Goal: Task Accomplishment & Management: Use online tool/utility

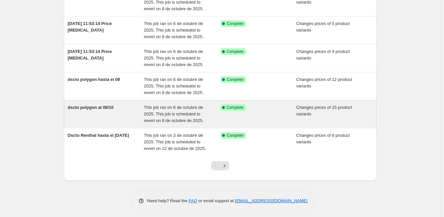
scroll to position [188, 0]
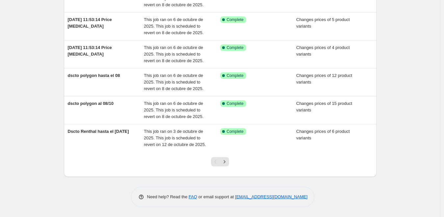
click at [389, 95] on div "NA Bulk Price Editor. This page is ready NA Bulk Price Editor Add new price cha…" at bounding box center [220, 14] width 440 height 405
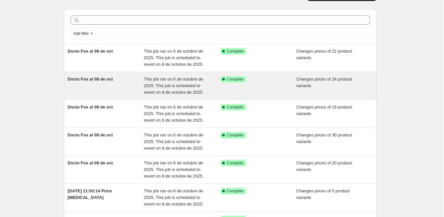
scroll to position [0, 0]
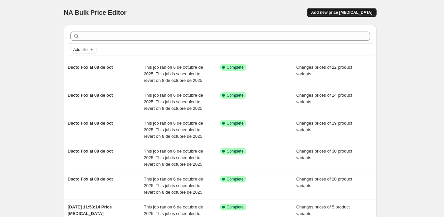
click at [357, 16] on button "Add new price change job" at bounding box center [341, 12] width 69 height 9
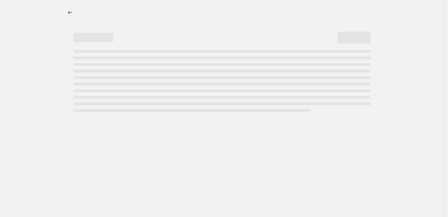
select select "percentage"
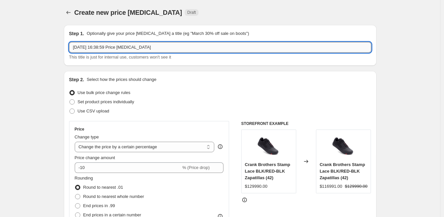
drag, startPoint x: 150, startPoint y: 49, endPoint x: 73, endPoint y: 48, distance: 76.1
click at [73, 48] on input "6 oct 2025, 16:38:59 Price change job" at bounding box center [220, 47] width 302 height 11
type input "desc varios hasta 12 oct"
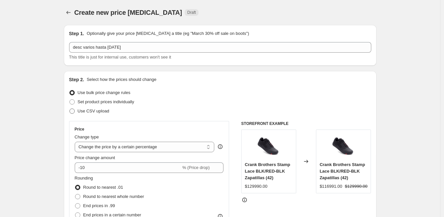
click at [100, 113] on span "Use CSV upload" at bounding box center [94, 111] width 32 height 5
click at [70, 109] on input "Use CSV upload" at bounding box center [69, 109] width 0 height 0
radio input "true"
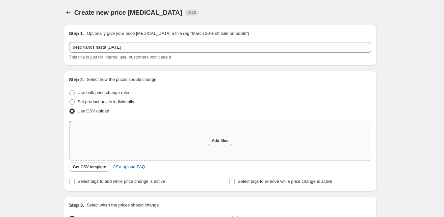
click at [228, 143] on span "Add files" at bounding box center [220, 140] width 17 height 5
click at [132, 167] on span "CSV upload FAQ" at bounding box center [129, 167] width 33 height 7
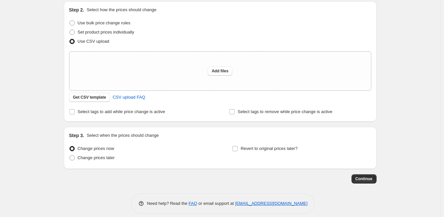
scroll to position [76, 0]
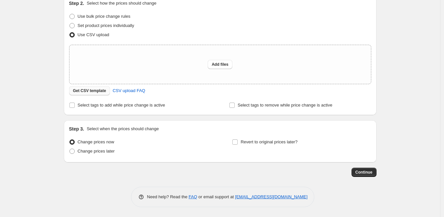
click at [95, 92] on span "Get CSV template" at bounding box center [89, 90] width 33 height 5
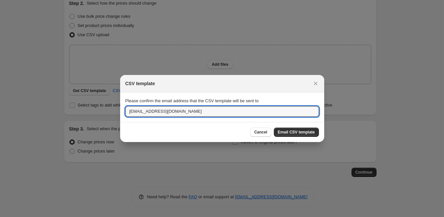
drag, startPoint x: 143, startPoint y: 113, endPoint x: 117, endPoint y: 111, distance: 26.7
click at [117, 217] on div "CSV template Please confirm the email address that the CSV template will be sen…" at bounding box center [222, 217] width 444 height 0
type input "sebastian@tiendaride.cl"
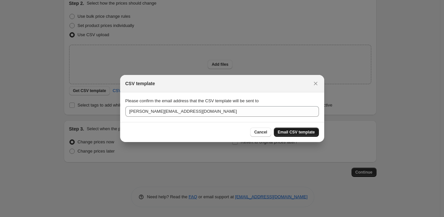
click at [301, 131] on span "Email CSV template" at bounding box center [296, 132] width 37 height 5
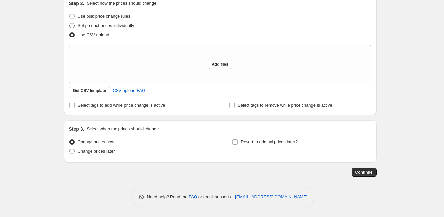
click at [75, 25] on span at bounding box center [71, 25] width 5 height 5
click at [70, 23] on input "Set product prices individually" at bounding box center [69, 23] width 0 height 0
radio input "true"
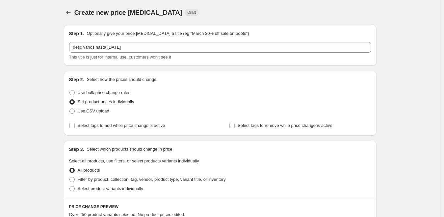
scroll to position [99, 0]
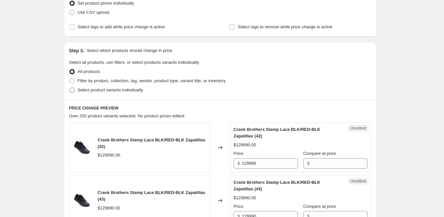
click at [94, 94] on label "Select product variants individually" at bounding box center [106, 90] width 74 height 9
click at [70, 88] on input "Select product variants individually" at bounding box center [69, 88] width 0 height 0
radio input "true"
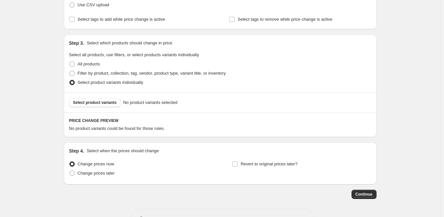
scroll to position [128, 0]
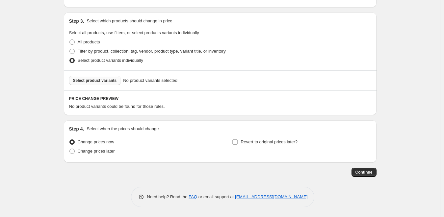
click at [103, 80] on span "Select product variants" at bounding box center [95, 80] width 44 height 5
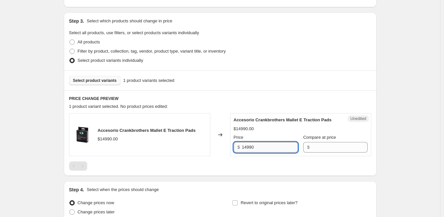
click at [272, 153] on input "14990" at bounding box center [270, 147] width 56 height 11
drag, startPoint x: 273, startPoint y: 153, endPoint x: 231, endPoint y: 152, distance: 41.9
click at [220, 152] on div "Accesorio Crankbrothers Mallet E Traction Pads $14990.00 Changed to Unedited Ac…" at bounding box center [220, 134] width 302 height 43
drag, startPoint x: 309, startPoint y: 153, endPoint x: 305, endPoint y: 154, distance: 4.3
click at [312, 153] on input "Compare at price" at bounding box center [340, 147] width 56 height 11
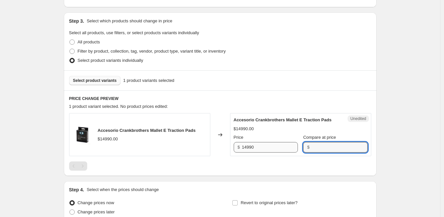
paste input "14990"
type input "14990"
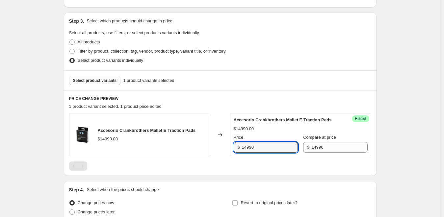
drag, startPoint x: 264, startPoint y: 157, endPoint x: 214, endPoint y: 154, distance: 50.1
click at [214, 154] on div "Accesorio Crankbrothers Mallet E Traction Pads $14990.00 Changed to Success Edi…" at bounding box center [220, 134] width 302 height 43
type input "7990"
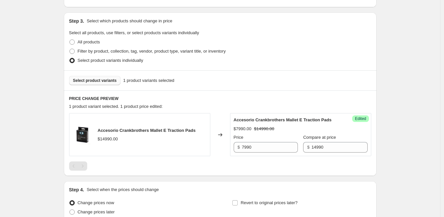
click at [294, 92] on div "PRICE CHANGE PREVIEW 1 product variant selected. 1 product price edited: Acceso…" at bounding box center [220, 134] width 313 height 86
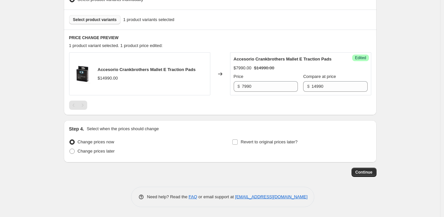
scroll to position [97, 0]
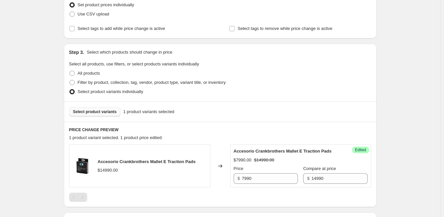
click at [110, 114] on span "Select product variants" at bounding box center [95, 111] width 44 height 5
click at [108, 115] on button "Select product variants" at bounding box center [95, 111] width 52 height 9
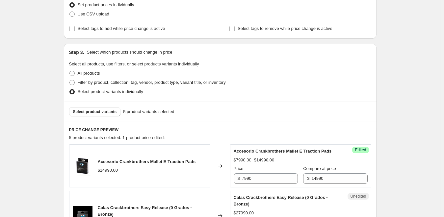
scroll to position [196, 0]
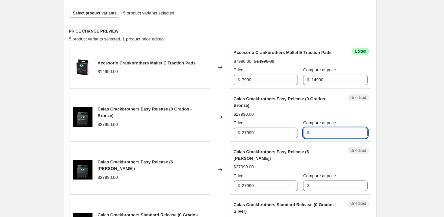
click at [328, 138] on input "Compare at price" at bounding box center [340, 133] width 56 height 11
type input "19590"
click at [323, 191] on div "Calas Crackbrothers Easy Release (6 Grados - Rose) $27990.00 Price $ 27990 Comp…" at bounding box center [301, 170] width 134 height 42
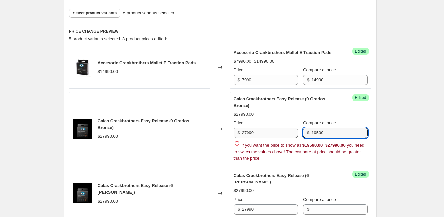
drag, startPoint x: 331, startPoint y: 134, endPoint x: 286, endPoint y: 130, distance: 45.3
click at [286, 130] on div "Price $ 27990 Compare at price $ 19590" at bounding box center [301, 129] width 134 height 18
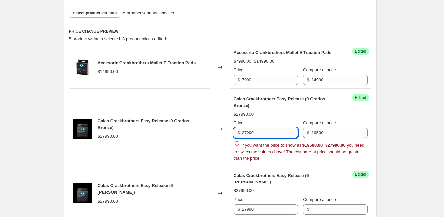
click at [269, 133] on input "27990" at bounding box center [270, 133] width 56 height 11
drag, startPoint x: 270, startPoint y: 133, endPoint x: 216, endPoint y: 130, distance: 54.4
click at [216, 130] on div "Calas Crackbrothers Easy Release (0 Grados - Bronze) $27990.00 Changed to Succe…" at bounding box center [220, 128] width 302 height 73
paste input "195"
type input "19590"
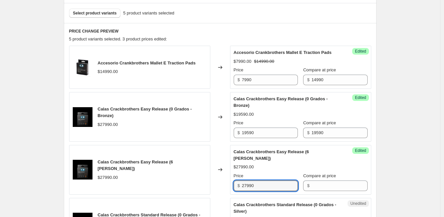
drag, startPoint x: 259, startPoint y: 208, endPoint x: 225, endPoint y: 207, distance: 34.6
click at [224, 208] on div "Accesorio Crankbrothers Mallet E Traction Pads $14990.00 Changed to Success Edi…" at bounding box center [220, 173] width 302 height 255
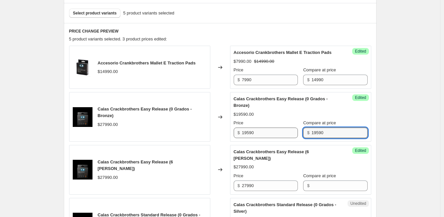
drag, startPoint x: 322, startPoint y: 139, endPoint x: 289, endPoint y: 139, distance: 33.3
click at [289, 138] on div "Price $ 19590 Compare at price $ 19590" at bounding box center [301, 129] width 134 height 18
paste input "279"
type input "27990"
click at [320, 191] on input "Compare at price" at bounding box center [340, 186] width 56 height 11
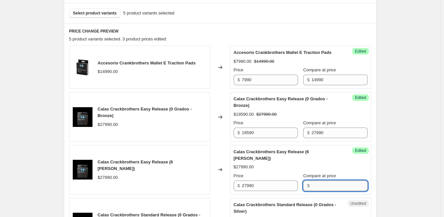
paste input "27990"
type input "27990"
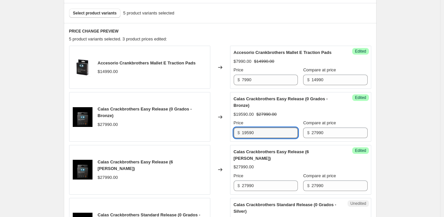
drag, startPoint x: 274, startPoint y: 142, endPoint x: 209, endPoint y: 141, distance: 65.2
click at [209, 141] on div "Calas Crackbrothers Easy Release (0 Grados - Bronze) $27990.00 Changed to Succe…" at bounding box center [220, 117] width 302 height 50
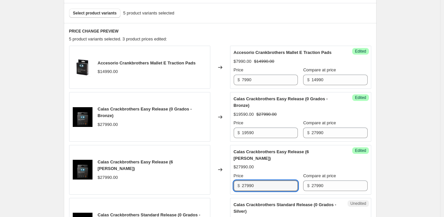
drag, startPoint x: 260, startPoint y: 192, endPoint x: 220, endPoint y: 189, distance: 39.7
click at [215, 191] on div "Calas Crackbrothers Easy Release (6 Grados - Rose) $27990.00 Changed to Success…" at bounding box center [220, 170] width 302 height 50
paste input "195"
type input "19590"
click at [385, 171] on div "Create new price change job. This page is ready Create new price change job Dra…" at bounding box center [220, 113] width 329 height 619
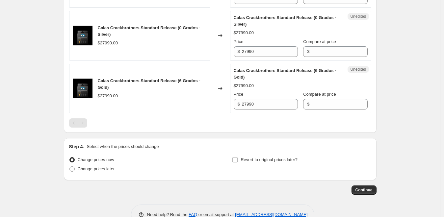
scroll to position [295, 0]
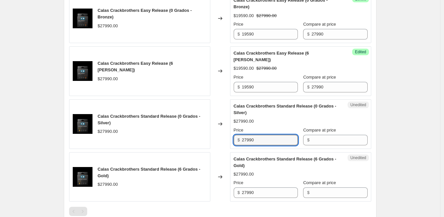
drag, startPoint x: 260, startPoint y: 149, endPoint x: 214, endPoint y: 148, distance: 46.1
click at [214, 147] on div "Calas Crackbrothers Standard Release (0 Grados - Silver) $27990.00 Changed to U…" at bounding box center [220, 124] width 302 height 50
paste input "195"
type input "19590"
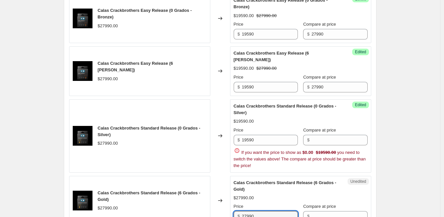
drag, startPoint x: 255, startPoint y: 201, endPoint x: 213, endPoint y: 198, distance: 42.0
click at [213, 199] on div "Calas Crackbrothers Standard Release (6 Grados - Gold) $27990.00 Changed to Une…" at bounding box center [220, 201] width 302 height 50
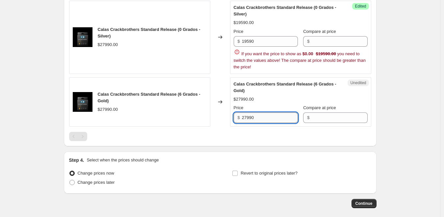
paste input "195"
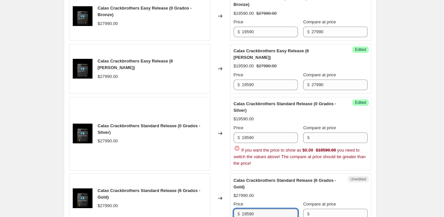
scroll to position [295, 0]
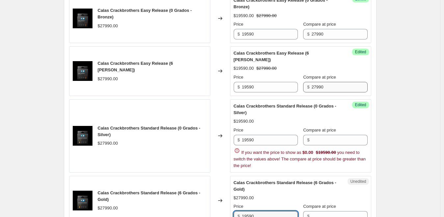
type input "19590"
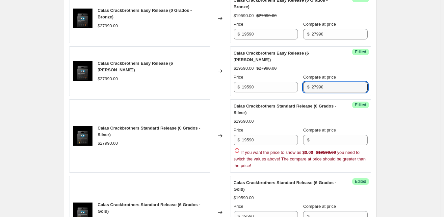
drag, startPoint x: 323, startPoint y: 93, endPoint x: 305, endPoint y: 100, distance: 20.1
click at [293, 93] on div "Price $ 19590 Compare at price $ 27990" at bounding box center [301, 83] width 134 height 18
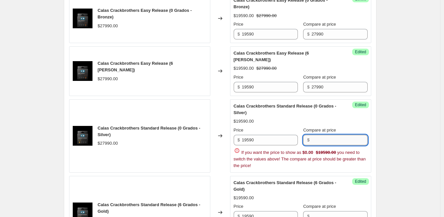
click at [321, 146] on input "Compare at price" at bounding box center [340, 140] width 56 height 11
paste input "27990"
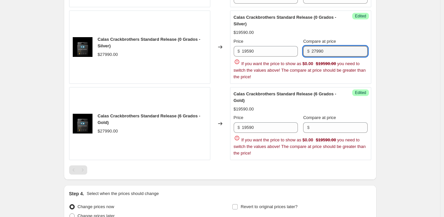
scroll to position [394, 0]
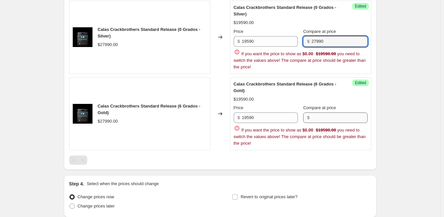
type input "27990"
click at [321, 124] on div "Price $ 19590 Compare at price $ If you want the price to show as $0.00 $19590.…" at bounding box center [301, 126] width 134 height 42
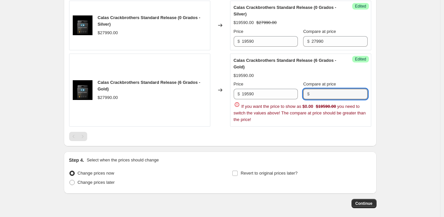
paste input "27990"
type input "27990"
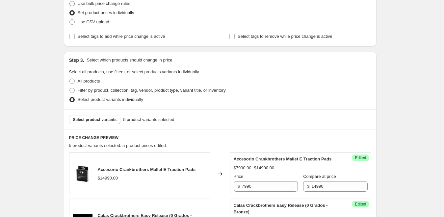
scroll to position [99, 0]
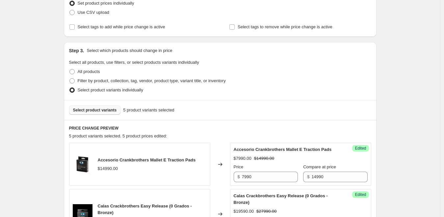
click at [107, 108] on span "Select product variants" at bounding box center [95, 110] width 44 height 5
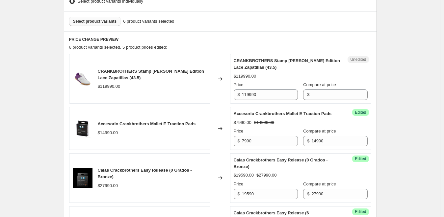
scroll to position [198, 0]
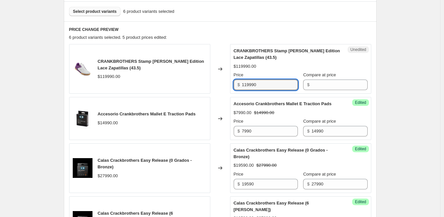
drag, startPoint x: 275, startPoint y: 90, endPoint x: 222, endPoint y: 88, distance: 53.1
click at [222, 88] on div "CRANKBROTHERS Stamp Bernard Kerr Edition Lace Zapatillas (43.5) $119990.00 Chan…" at bounding box center [220, 69] width 302 height 50
click at [347, 83] on input "Compare at price" at bounding box center [340, 85] width 56 height 11
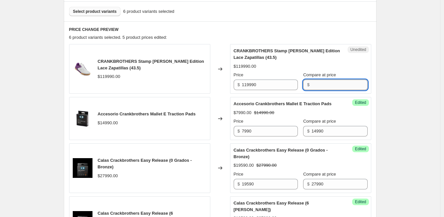
paste input "119990"
type input "119990"
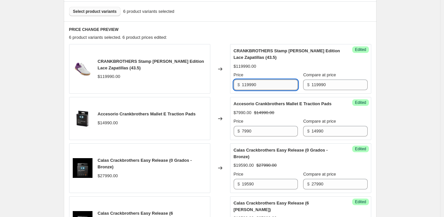
click at [283, 88] on input "119990" at bounding box center [270, 85] width 56 height 11
drag, startPoint x: 276, startPoint y: 87, endPoint x: 205, endPoint y: 85, distance: 70.9
click at [206, 85] on div "CRANKBROTHERS Stamp Bernard Kerr Edition Lace Zapatillas (43.5) $119990.00 Chan…" at bounding box center [220, 69] width 302 height 50
type input "79990"
click at [393, 72] on div "Create new price change job. This page is ready Create new price change job Dra…" at bounding box center [220, 138] width 440 height 672
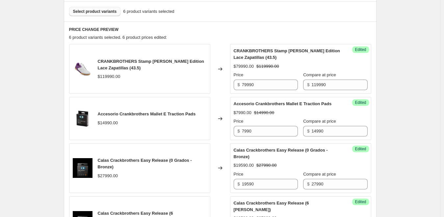
click at [107, 12] on span "Select product variants" at bounding box center [95, 11] width 44 height 5
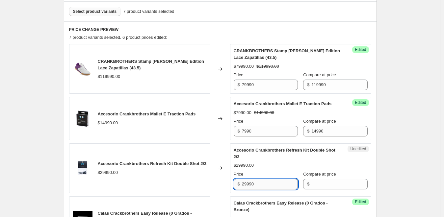
click at [276, 189] on input "29990" at bounding box center [270, 184] width 56 height 11
drag, startPoint x: 265, startPoint y: 190, endPoint x: 196, endPoint y: 186, distance: 69.3
click at [189, 187] on div "Accesorio Crankbrothers Refresh Kit Double Shot 2/3 $29990.00 Changed to Unedit…" at bounding box center [220, 169] width 302 height 50
paste input "3"
type input "23990"
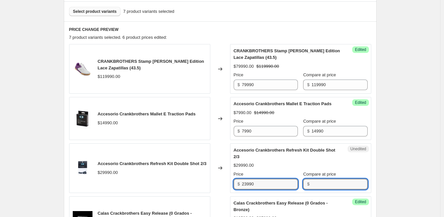
click at [313, 190] on div "Price $ 23990 Compare at price $" at bounding box center [301, 180] width 134 height 18
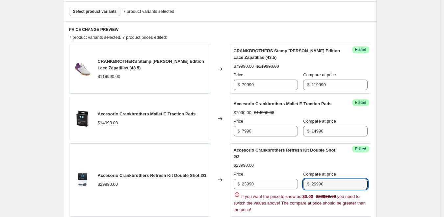
type input "29990"
click at [421, 163] on div "Create new price change job. This page is ready Create new price change job Dra…" at bounding box center [220, 176] width 440 height 748
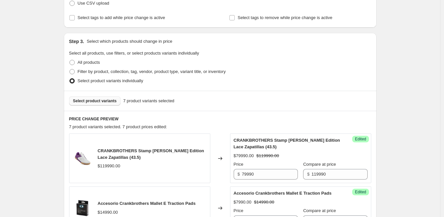
scroll to position [99, 0]
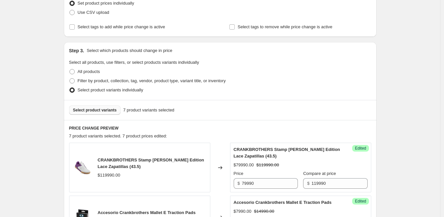
click at [115, 109] on span "Select product variants" at bounding box center [95, 110] width 44 height 5
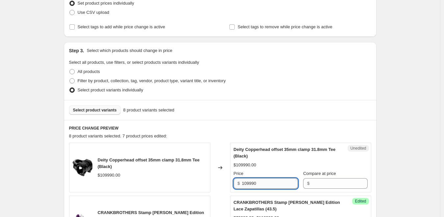
drag, startPoint x: 276, startPoint y: 183, endPoint x: 270, endPoint y: 183, distance: 5.6
click at [214, 183] on div "Deity Copperhead offset 35mm clamp 31.8mm Tee (Black) $109990.00 Changed to Une…" at bounding box center [220, 168] width 302 height 50
click at [335, 186] on input "Compare at price" at bounding box center [340, 184] width 56 height 11
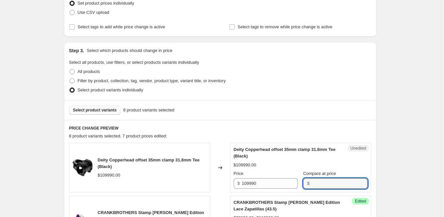
paste input "109990"
type input "109990"
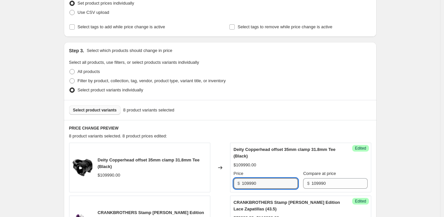
drag, startPoint x: 274, startPoint y: 187, endPoint x: 210, endPoint y: 186, distance: 63.2
click at [210, 186] on div "Deity Copperhead offset 35mm clamp 31.8mm Tee (Black) $109990.00 Changed to Suc…" at bounding box center [220, 168] width 302 height 50
type input "99990"
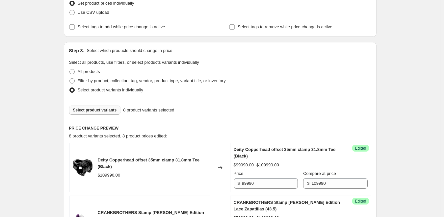
click at [108, 110] on span "Select product variants" at bounding box center [95, 110] width 44 height 5
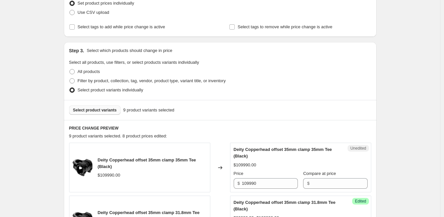
scroll to position [198, 0]
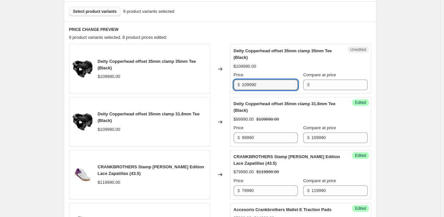
drag, startPoint x: 267, startPoint y: 86, endPoint x: 219, endPoint y: 87, distance: 47.8
click at [219, 87] on div "Deity Copperhead offset 35mm clamp 35mm Tee (Black) $109990.00 Changed to Unedi…" at bounding box center [220, 69] width 302 height 50
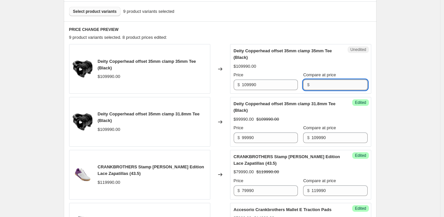
click at [337, 87] on input "Compare at price" at bounding box center [340, 85] width 56 height 11
paste input "109990"
type input "109990"
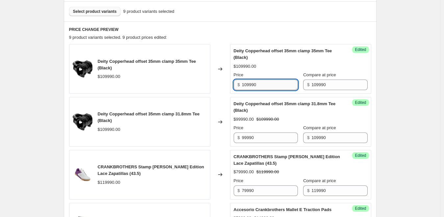
click at [271, 87] on input "109990" at bounding box center [270, 85] width 56 height 11
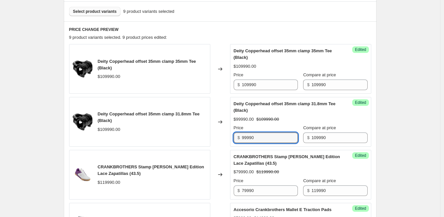
drag, startPoint x: 260, startPoint y: 137, endPoint x: 219, endPoint y: 136, distance: 40.5
click at [219, 136] on div "Deity Copperhead offset 35mm clamp 31.8mm Tee (Black) $109990.00 Changed to Suc…" at bounding box center [220, 122] width 302 height 50
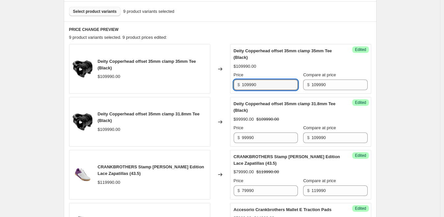
drag, startPoint x: 261, startPoint y: 85, endPoint x: 229, endPoint y: 86, distance: 31.3
click at [215, 86] on div "Deity Copperhead offset 35mm clamp 35mm Tee (Black) $109990.00 Changed to Succe…" at bounding box center [220, 69] width 302 height 50
paste input "9"
type input "99990"
click at [384, 95] on div "Create new price change job. This page is ready Create new price change job Dra…" at bounding box center [220, 217] width 329 height 830
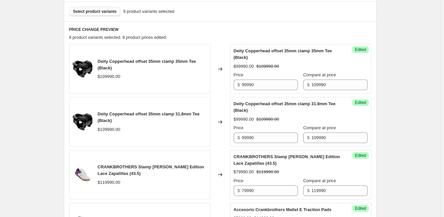
click at [107, 13] on span "Select product variants" at bounding box center [95, 11] width 44 height 5
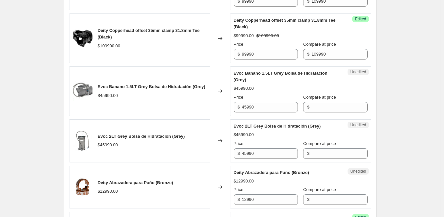
scroll to position [271, 0]
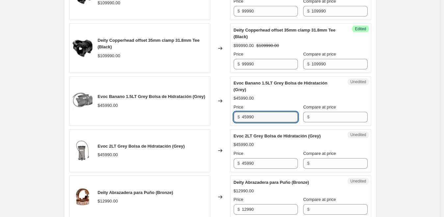
drag, startPoint x: 268, startPoint y: 119, endPoint x: 231, endPoint y: 119, distance: 37.5
click at [231, 119] on div "Evoc Banano 1.5LT Grey Bolsa de Hidratación (Grey) $45990.00 Changed to Unedite…" at bounding box center [220, 101] width 302 height 50
paste input "36"
type input "36990"
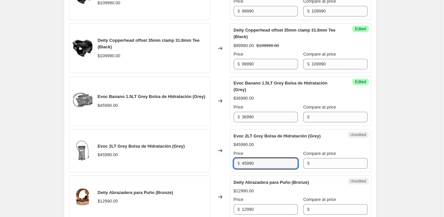
drag, startPoint x: 257, startPoint y: 163, endPoint x: 255, endPoint y: 150, distance: 12.7
click at [225, 163] on div "Evoc 2LT Grey Bolsa de Hidratación (Grey) $45990.00 Changed to Unedited Evoc 2L…" at bounding box center [220, 150] width 302 height 43
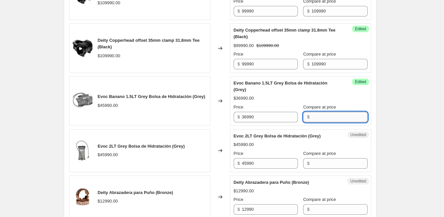
click at [317, 120] on input "Compare at price" at bounding box center [340, 117] width 56 height 11
paste input "45990"
type input "45990"
click at [313, 161] on input "Compare at price" at bounding box center [340, 163] width 56 height 11
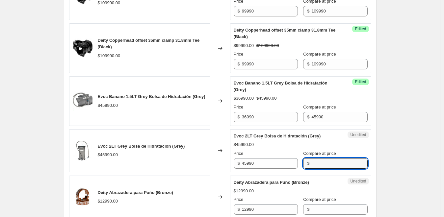
paste input "45990"
type input "45990"
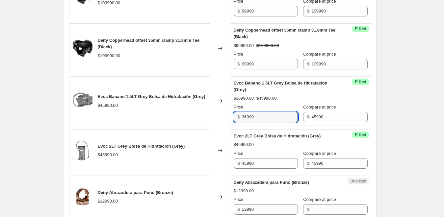
drag, startPoint x: 263, startPoint y: 117, endPoint x: 214, endPoint y: 116, distance: 49.1
click at [214, 116] on div "Evoc Banano 1.5LT Grey Bolsa de Hidratación (Grey) $45990.00 Changed to Success…" at bounding box center [220, 101] width 302 height 50
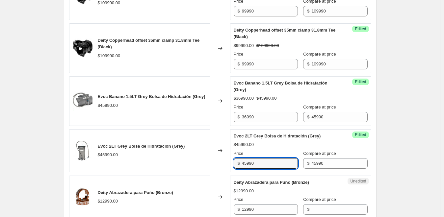
drag, startPoint x: 243, startPoint y: 162, endPoint x: 210, endPoint y: 159, distance: 33.0
click at [210, 159] on div "Evoc 2LT Grey Bolsa de Hidratación (Grey) $45990.00 Changed to Success Edited E…" at bounding box center [220, 150] width 302 height 43
paste input "36"
type input "36990"
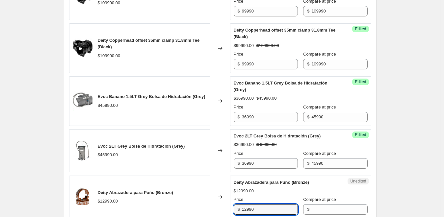
drag, startPoint x: 259, startPoint y: 209, endPoint x: 224, endPoint y: 205, distance: 35.2
click at [221, 206] on div "Deity Abrazadera para Puño (Bronze) $12990.00 Changed to Unedited Deity Abrazad…" at bounding box center [220, 197] width 302 height 43
click at [312, 213] on input "Compare at price" at bounding box center [340, 210] width 56 height 11
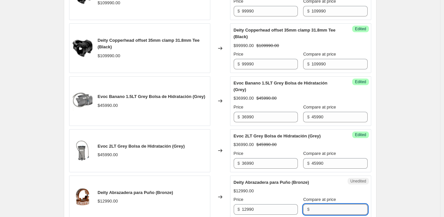
paste input "12990"
type input "12990"
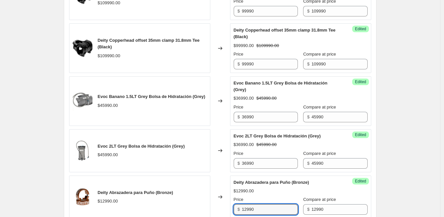
drag, startPoint x: 266, startPoint y: 209, endPoint x: 223, endPoint y: 209, distance: 43.5
click at [223, 209] on div "Deity Abrazadera para Puño (Bronze) $12990.00 Changed to Success Edited Deity A…" at bounding box center [220, 197] width 302 height 43
paste input "8"
type input "8990"
click at [384, 201] on div "Create new price change job. This page is ready Create new price change job Dra…" at bounding box center [220, 217] width 329 height 976
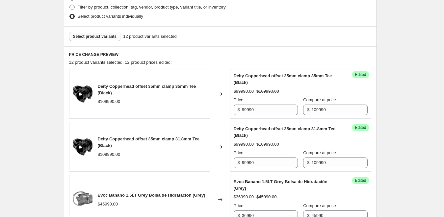
scroll to position [74, 0]
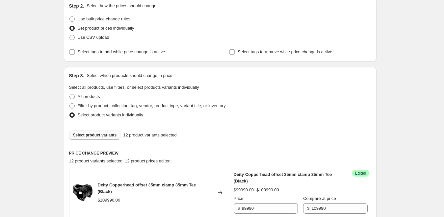
click at [105, 135] on span "Select product variants" at bounding box center [95, 135] width 44 height 5
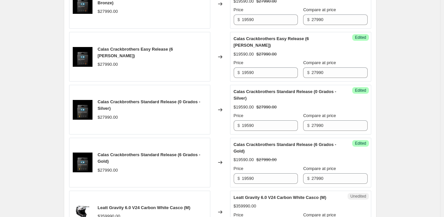
scroll to position [765, 0]
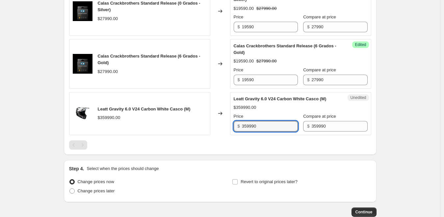
drag, startPoint x: 269, startPoint y: 131, endPoint x: 202, endPoint y: 133, distance: 66.9
click at [202, 133] on div "Leatt Gravity 6.0 V24 Carbon White Casco (M) $359990.00 Changed to Unedited Lea…" at bounding box center [220, 113] width 302 height 43
paste input "23"
type input "323990"
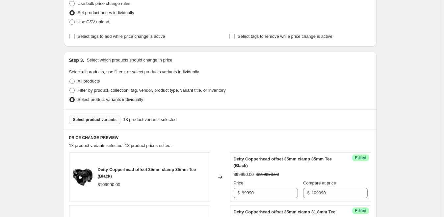
scroll to position [99, 0]
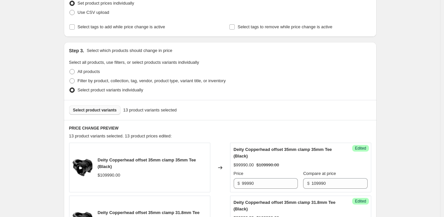
click at [103, 112] on span "Select product variants" at bounding box center [95, 110] width 44 height 5
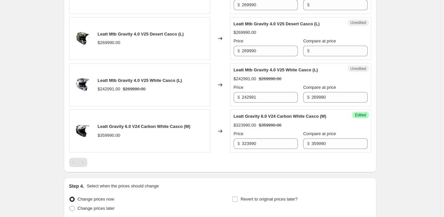
scroll to position [889, 0]
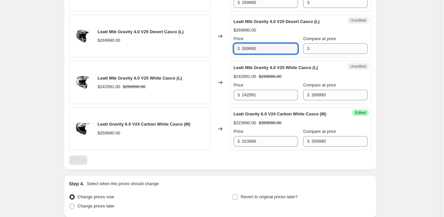
drag, startPoint x: 267, startPoint y: 58, endPoint x: 230, endPoint y: 55, distance: 37.0
click at [230, 55] on div "Leatt Mtb Gravity 4.0 V25 Desert Casco (L) $269990.00 Changed to Unedited Leatt…" at bounding box center [220, 36] width 302 height 43
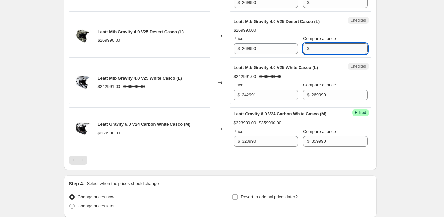
click at [312, 54] on input "Compare at price" at bounding box center [340, 48] width 56 height 11
paste input "269990"
type input "269990"
click at [264, 100] on input "242991" at bounding box center [270, 95] width 56 height 11
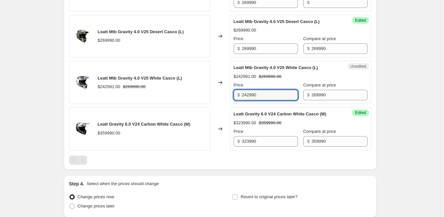
drag, startPoint x: 266, startPoint y: 101, endPoint x: 234, endPoint y: 100, distance: 32.0
click at [234, 100] on div "Unedited Leatt Mtb Gravity 4.0 V25 White Casco (L) $242991.00 $269990.00 Price …" at bounding box center [300, 82] width 141 height 43
type input "242990"
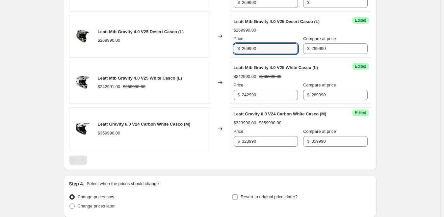
drag, startPoint x: 270, startPoint y: 54, endPoint x: 227, endPoint y: 53, distance: 42.5
click at [227, 53] on div "Leatt Mtb Gravity 4.0 V25 Desert Casco (L) $269990.00 Changed to Success Edited…" at bounding box center [220, 36] width 302 height 43
paste input "42"
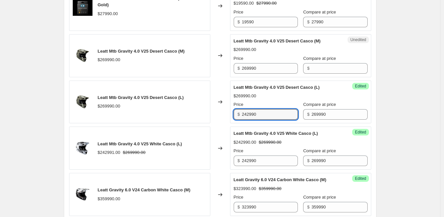
scroll to position [821, 0]
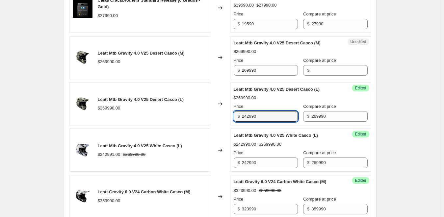
type input "242990"
drag, startPoint x: 270, startPoint y: 123, endPoint x: 220, endPoint y: 120, distance: 49.8
click at [220, 120] on div "Leatt Mtb Gravity 4.0 V25 Desert Casco (L) $269990.00 Changed to Success Edited…" at bounding box center [220, 104] width 302 height 43
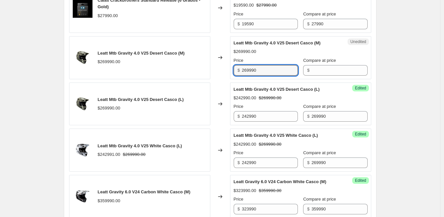
drag, startPoint x: 262, startPoint y: 76, endPoint x: 231, endPoint y: 75, distance: 31.3
click at [226, 75] on div "Leatt Mtb Gravity 4.0 V25 Desert Casco (M) $269990.00 Changed to Unedited Leatt…" at bounding box center [220, 57] width 302 height 43
paste input "42"
type input "242990"
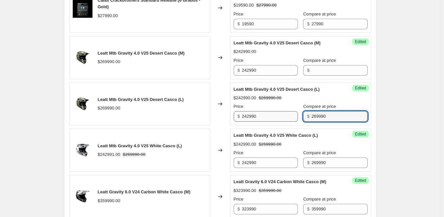
drag, startPoint x: 333, startPoint y: 123, endPoint x: 283, endPoint y: 118, distance: 50.2
click at [283, 118] on div "Price $ 242990 Compare at price $ 269990" at bounding box center [301, 112] width 134 height 18
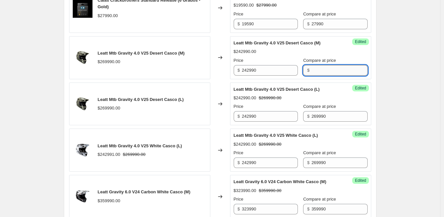
click at [318, 76] on input "Compare at price" at bounding box center [340, 70] width 56 height 11
paste input "269990"
type input "269990"
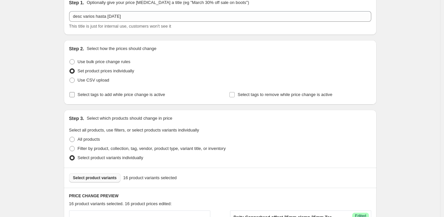
scroll to position [130, 0]
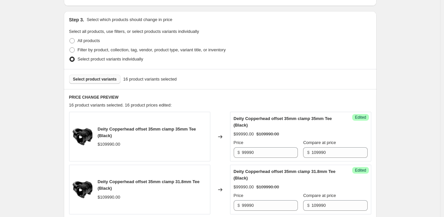
click at [107, 81] on span "Select product variants" at bounding box center [95, 79] width 44 height 5
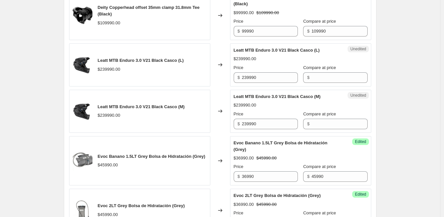
scroll to position [327, 0]
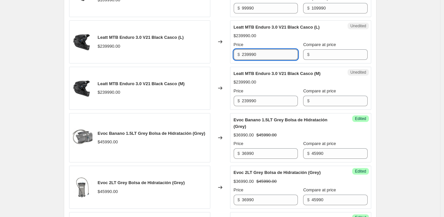
click at [274, 57] on input "239990" at bounding box center [270, 54] width 56 height 11
paste input "167"
type input "167990"
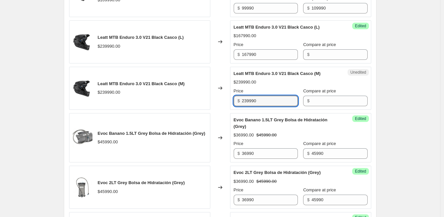
drag, startPoint x: 260, startPoint y: 101, endPoint x: 219, endPoint y: 104, distance: 40.3
click at [216, 102] on div "Leatt MTB Enduro 3.0 V21 Black Casco (M) $239990.00 Changed to Unedited Leatt M…" at bounding box center [220, 88] width 302 height 43
click at [316, 55] on input "Compare at price" at bounding box center [340, 54] width 56 height 11
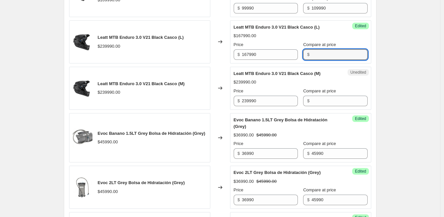
paste input "239990"
type input "239990"
click at [320, 96] on input "Compare at price" at bounding box center [340, 101] width 56 height 11
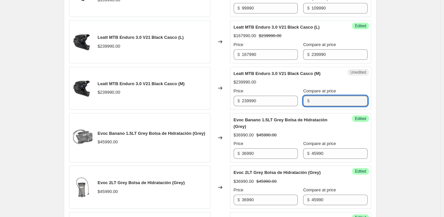
paste input "239990"
type input "239990"
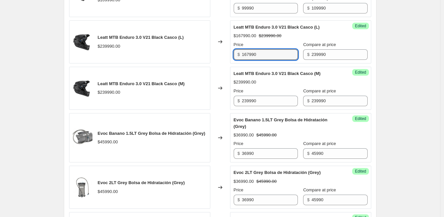
drag, startPoint x: 268, startPoint y: 58, endPoint x: 219, endPoint y: 57, distance: 48.4
click at [220, 57] on div "Leatt MTB Enduro 3.0 V21 Black Casco (L) $239990.00 Changed to Success Edited L…" at bounding box center [220, 41] width 302 height 43
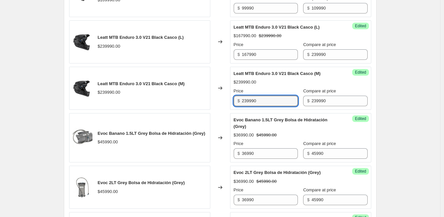
drag, startPoint x: 264, startPoint y: 101, endPoint x: 214, endPoint y: 98, distance: 49.8
click at [212, 98] on div "Leatt MTB Enduro 3.0 V21 Black Casco (M) $239990.00 Changed to Success Edited L…" at bounding box center [220, 88] width 302 height 43
paste input "167"
type input "167990"
click at [361, 95] on div "Success Edited Leatt MTB Enduro 3.0 V21 Black Casco (M) $239990.00 Price $ 1679…" at bounding box center [300, 88] width 141 height 43
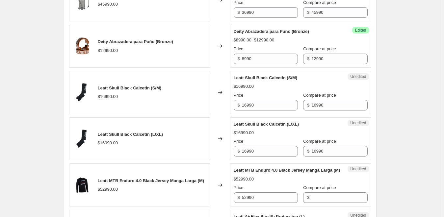
scroll to position [525, 0]
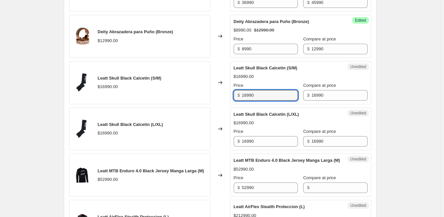
drag, startPoint x: 270, startPoint y: 97, endPoint x: 212, endPoint y: 97, distance: 58.0
click at [212, 97] on div "Leatt Skull Black Calcetin (S/M) $16990.00 Changed to Unedited Leatt Skull Blac…" at bounding box center [220, 82] width 302 height 43
drag, startPoint x: 264, startPoint y: 95, endPoint x: 215, endPoint y: 95, distance: 49.1
click at [215, 95] on div "Leatt Skull Black Calcetin (S/M) $16990.00 Changed to Unedited Leatt Skull Blac…" at bounding box center [220, 82] width 302 height 43
type input "11990"
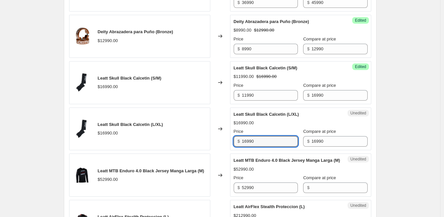
drag, startPoint x: 258, startPoint y: 143, endPoint x: 211, endPoint y: 141, distance: 47.1
click at [211, 141] on div "Leatt Skull Black Calcetin (L/XL) $16990.00 Changed to Unedited Leatt Skull Bla…" at bounding box center [220, 129] width 302 height 43
paste input "1"
type input "11990"
click at [371, 126] on div "Unedited Leatt Skull Black Calcetin (L/XL) $16990.00 Price $ 11990 Compare at p…" at bounding box center [300, 129] width 141 height 43
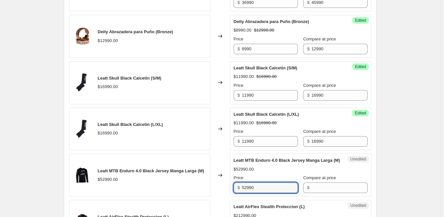
drag, startPoint x: 280, startPoint y: 195, endPoint x: 220, endPoint y: 193, distance: 60.3
click at [220, 193] on div "Leatt MTB Enduro 4.0 Black Jersey Manga Larga (M) $52990.00 Changed to Unedited…" at bounding box center [220, 175] width 302 height 43
click at [315, 193] on input "Compare at price" at bounding box center [340, 188] width 56 height 11
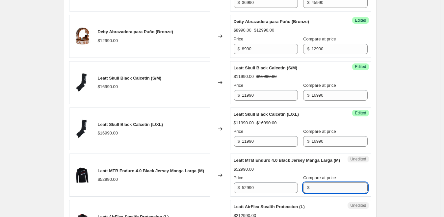
paste input "52990"
type input "52990"
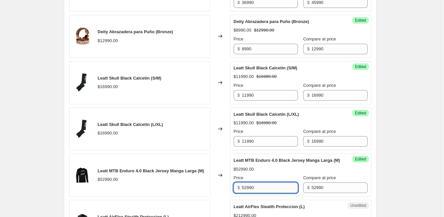
click at [278, 193] on input "52990" at bounding box center [270, 188] width 56 height 11
click at [264, 193] on input "52990" at bounding box center [270, 188] width 56 height 11
paste input "36"
type input "36990"
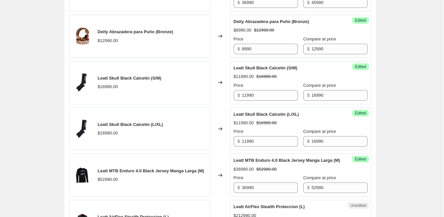
click at [372, 181] on div "Success Edited Leatt MTB Enduro 4.0 Black Jersey Manga Larga (M) $36990.00 $529…" at bounding box center [300, 175] width 141 height 43
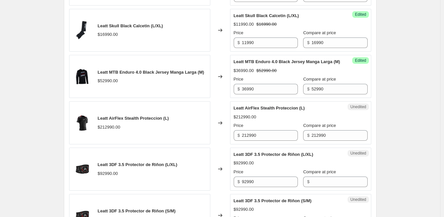
scroll to position [723, 0]
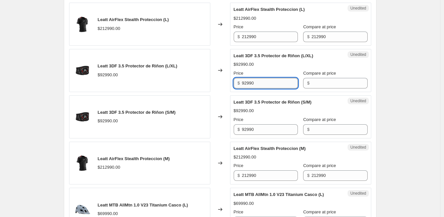
click at [278, 89] on input "92990" at bounding box center [270, 83] width 56 height 11
paste input "69"
type input "69990"
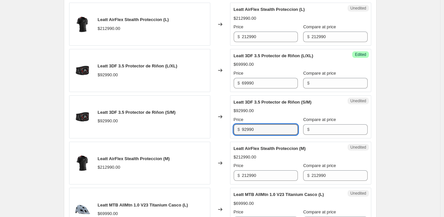
drag, startPoint x: 262, startPoint y: 134, endPoint x: 226, endPoint y: 135, distance: 35.9
click at [223, 135] on div "Leatt 3DF 3.5 Protector de Riñon (S/M) $92990.00 Changed to Unedited Leatt 3DF …" at bounding box center [220, 117] width 302 height 43
click at [312, 89] on input "Compare at price" at bounding box center [340, 83] width 56 height 11
paste input "92990"
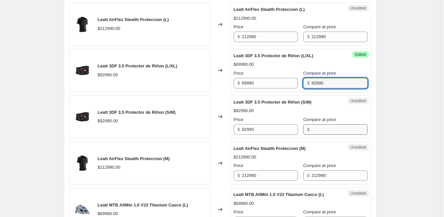
type input "92990"
click at [320, 135] on input "Compare at price" at bounding box center [340, 130] width 56 height 11
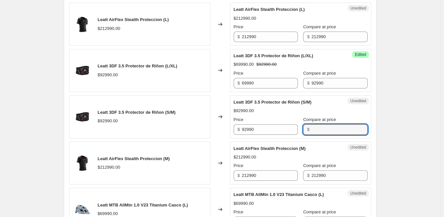
paste input "92990"
type input "92990"
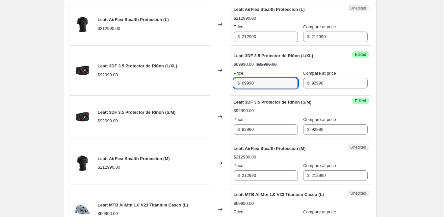
drag, startPoint x: 263, startPoint y: 92, endPoint x: 212, endPoint y: 93, distance: 50.7
click at [212, 92] on div "Leatt 3DF 3.5 Protector de Riñon (L/XL) $92990.00 Changed to Success Edited Lea…" at bounding box center [220, 70] width 302 height 43
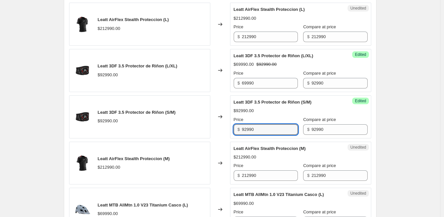
drag, startPoint x: 259, startPoint y: 135, endPoint x: 215, endPoint y: 135, distance: 43.8
click at [212, 135] on div "Leatt 3DF 3.5 Protector de Riñon (S/M) $92990.00 Changed to Success Edited Leat…" at bounding box center [220, 117] width 302 height 43
paste input "69"
type input "69990"
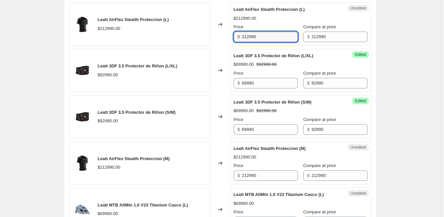
drag, startPoint x: 265, startPoint y: 44, endPoint x: 224, endPoint y: 46, distance: 41.9
click at [209, 46] on div "Leatt AirFlex Stealth Proteccion (L) $212990.00 Changed to Unedited Leatt AirFl…" at bounding box center [220, 24] width 302 height 43
paste input "1916"
type input "191690"
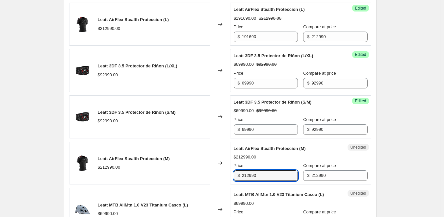
drag, startPoint x: 266, startPoint y: 181, endPoint x: 215, endPoint y: 179, distance: 51.8
click at [215, 179] on div "Leatt AirFlex Stealth Proteccion (M) $212990.00 Changed to Unedited Leatt AirFl…" at bounding box center [220, 163] width 302 height 43
paste input "1916"
type input "191690"
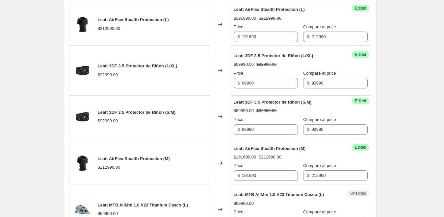
click at [375, 179] on div "PRICE CHANGE PREVIEW 27 product variants selected. 25 product prices edited: De…" at bounding box center [220, 2] width 313 height 1013
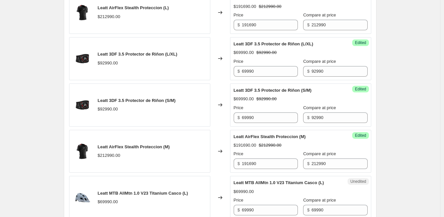
scroll to position [833, 0]
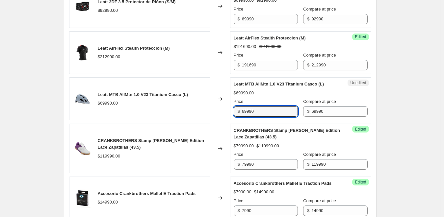
drag, startPoint x: 268, startPoint y: 122, endPoint x: 224, endPoint y: 121, distance: 43.8
click at [224, 121] on div "Leatt MTB AllMtn 1.0 V23 Titanium Casco (L) $69990.00 Changed to Unedited Leatt…" at bounding box center [220, 98] width 302 height 43
paste input "55"
type input "55990"
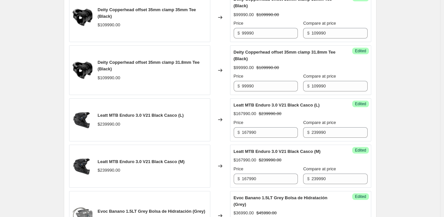
scroll to position [142, 0]
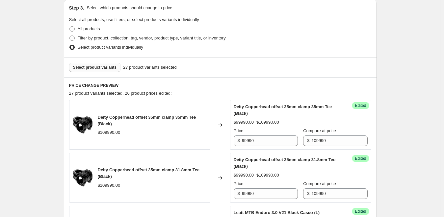
click at [101, 67] on span "Select product variants" at bounding box center [95, 67] width 44 height 5
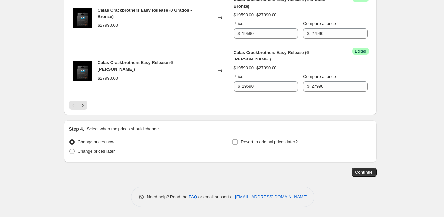
scroll to position [1130, 0]
click at [86, 108] on icon "Next" at bounding box center [82, 105] width 7 height 7
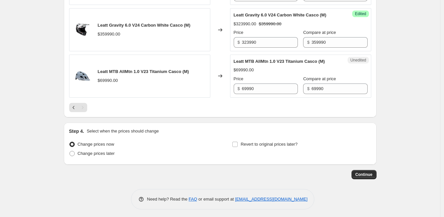
scroll to position [481, 0]
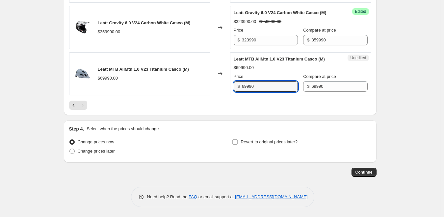
drag, startPoint x: 264, startPoint y: 88, endPoint x: 207, endPoint y: 91, distance: 57.7
click at [207, 91] on div "Leatt MTB AllMtn 1.0 V23 Titanium Casco (M) $69990.00 Changed to Unedited Leatt…" at bounding box center [220, 73] width 302 height 43
paste input "C5088"
drag, startPoint x: 266, startPoint y: 87, endPoint x: 207, endPoint y: 87, distance: 59.0
click at [207, 87] on div "Leatt MTB AllMtn 1.0 V23 Titanium Casco (M) $69990.00 Changed to Unedited Leatt…" at bounding box center [220, 73] width 302 height 43
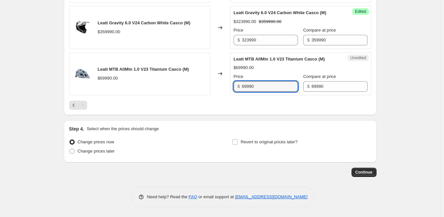
paste input "55"
type input "55990"
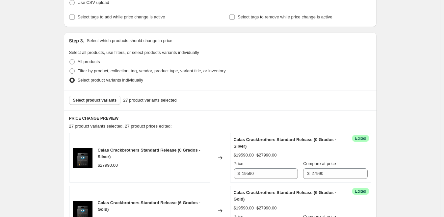
scroll to position [99, 0]
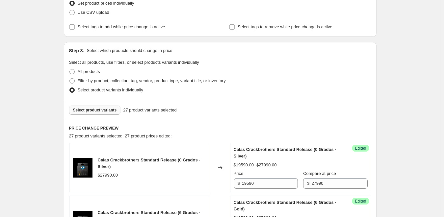
click at [106, 112] on span "Select product variants" at bounding box center [95, 110] width 44 height 5
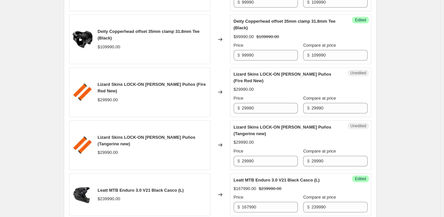
scroll to position [296, 0]
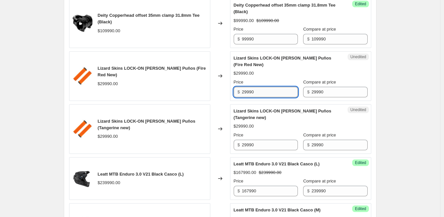
click at [262, 97] on input "29990" at bounding box center [270, 92] width 56 height 11
paste input "0"
type input "20990"
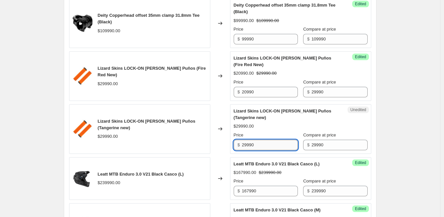
click at [263, 147] on input "29990" at bounding box center [270, 145] width 56 height 11
paste input "20990"
drag, startPoint x: 281, startPoint y: 145, endPoint x: 187, endPoint y: 145, distance: 94.2
click at [187, 145] on div "Lizard Skins LOCK-ON Danny Macaskill Puños (Tangerine new) $29990.00 Changed to…" at bounding box center [220, 129] width 302 height 50
paste input "text"
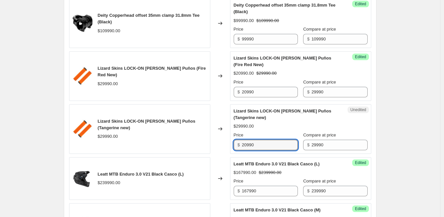
type input "20990"
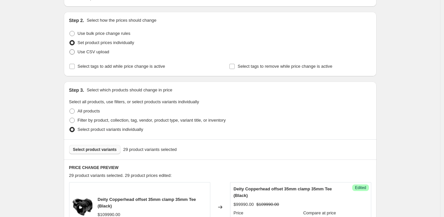
scroll to position [99, 0]
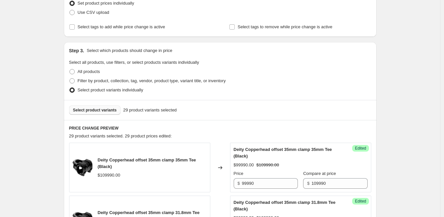
click at [104, 109] on span "Select product variants" at bounding box center [95, 110] width 44 height 5
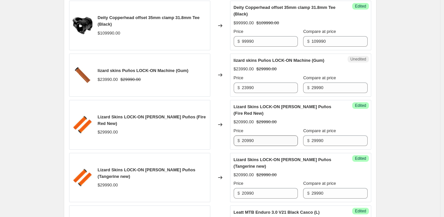
scroll to position [296, 0]
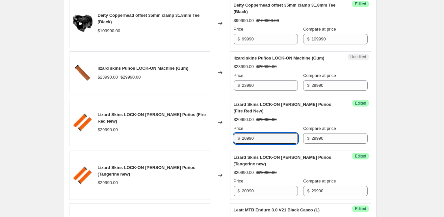
drag, startPoint x: 256, startPoint y: 137, endPoint x: 230, endPoint y: 137, distance: 25.7
click at [230, 137] on div "Lizard Skins LOCK-ON Danny Macaskill Puños (Fire Red New) $29990.00 Changed to …" at bounding box center [220, 123] width 302 height 50
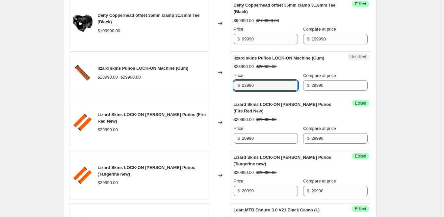
drag, startPoint x: 262, startPoint y: 86, endPoint x: 220, endPoint y: 87, distance: 41.8
click at [217, 86] on div "lizard skins Puños LOCK-ON Machine (Gum) $23990.00 $29990.00 Changed to Unedite…" at bounding box center [220, 72] width 302 height 43
paste input "0"
type input "20990"
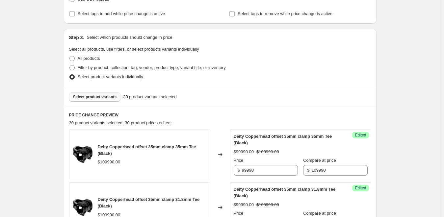
scroll to position [99, 0]
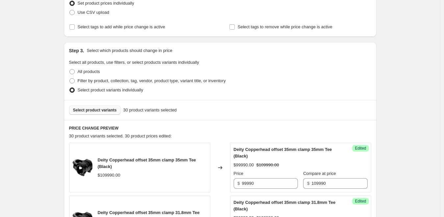
click at [97, 107] on button "Select product variants" at bounding box center [95, 110] width 52 height 9
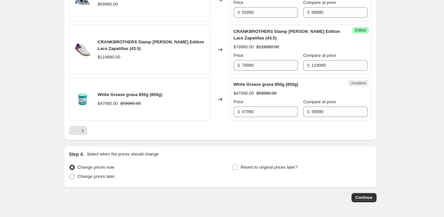
scroll to position [1087, 0]
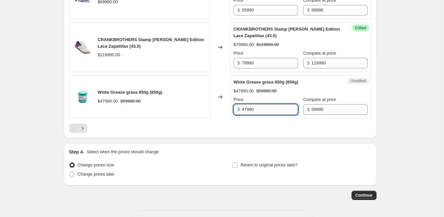
click at [258, 115] on input "47990" at bounding box center [270, 109] width 56 height 11
paste input "1"
type input "41990"
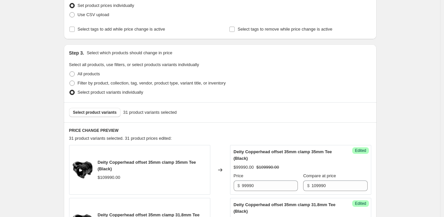
scroll to position [99, 0]
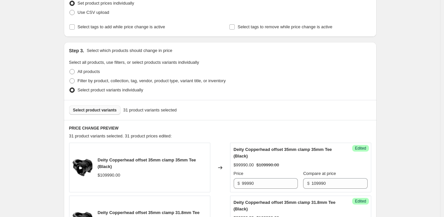
click at [113, 113] on span "Select product variants" at bounding box center [95, 110] width 44 height 5
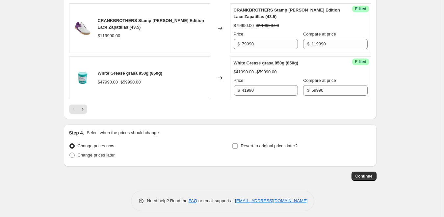
scroll to position [1117, 0]
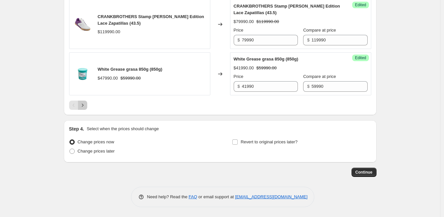
click at [86, 107] on icon "Next" at bounding box center [82, 105] width 7 height 7
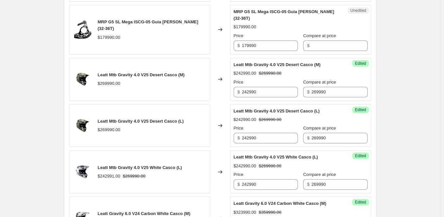
scroll to position [449, 0]
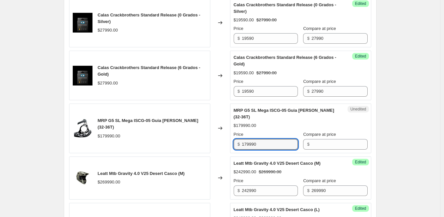
drag, startPoint x: 280, startPoint y: 152, endPoint x: 232, endPoint y: 152, distance: 48.1
click at [212, 152] on div "MRP G5 SL Mega ISCG-05 Guia Cadena (32-36T) $179990.00 Changed to Unedited MRP …" at bounding box center [220, 129] width 302 height 50
click at [337, 150] on input "Compare at price" at bounding box center [340, 144] width 56 height 11
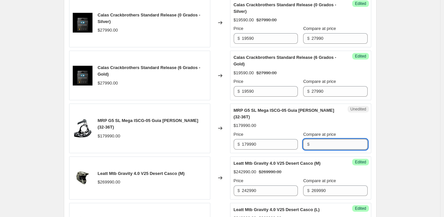
paste input "179990"
type input "179990"
click at [270, 153] on div "Success Edited MRP G5 SL Mega ISCG-05 Guia Cadena (32-36T) $179990.00 Price $ 1…" at bounding box center [300, 129] width 141 height 50
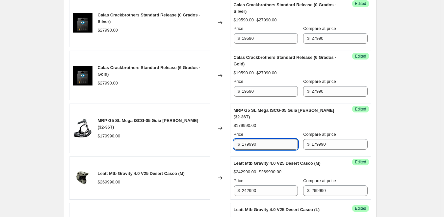
click at [272, 150] on input "179990" at bounding box center [270, 144] width 56 height 11
paste input "43"
type input "143990"
click at [393, 148] on div "Create new price change job. This page is ready Create new price change job Dra…" at bounding box center [220, 29] width 440 height 957
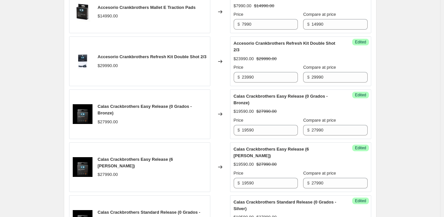
scroll to position [54, 0]
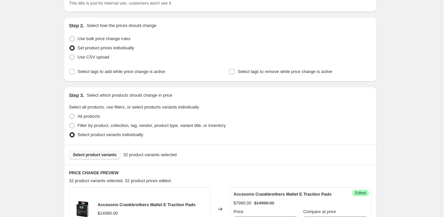
click at [98, 153] on button "Select product variants" at bounding box center [95, 155] width 52 height 9
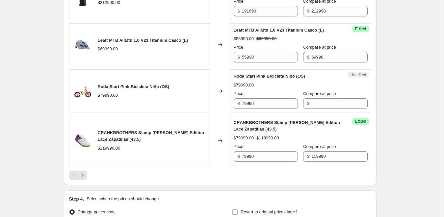
scroll to position [1042, 0]
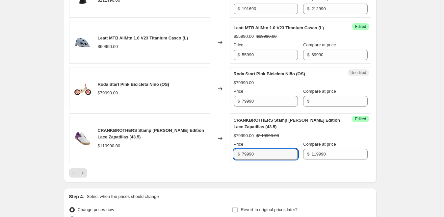
drag, startPoint x: 277, startPoint y: 161, endPoint x: 171, endPoint y: 161, distance: 106.1
click at [171, 161] on div "CRANKBROTHERS Stamp Bernard Kerr Edition Lace Zapatillas (43.5) $119990.00 Chan…" at bounding box center [220, 139] width 302 height 50
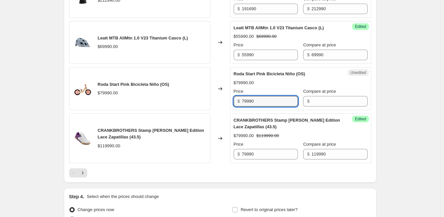
drag, startPoint x: 257, startPoint y: 106, endPoint x: 222, endPoint y: 105, distance: 35.6
click at [212, 105] on div "Roda Start Pink Bicicleta Niño (OS) $79990.00 Changed to Unedited Roda Start Pi…" at bounding box center [220, 88] width 302 height 43
click at [316, 107] on input "Compare at price" at bounding box center [340, 101] width 56 height 11
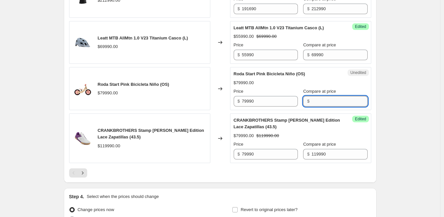
paste input "79990"
type input "79990"
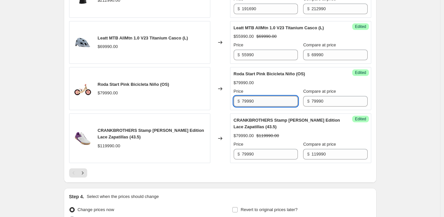
click at [263, 107] on input "79990" at bounding box center [270, 101] width 56 height 11
paste input "5"
type input "59990"
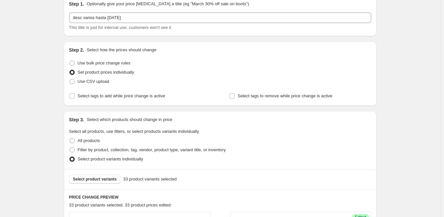
scroll to position [128, 0]
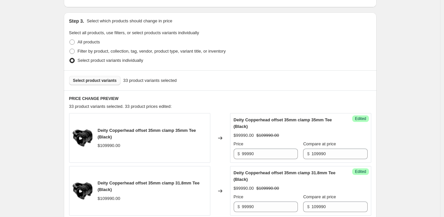
click at [108, 82] on span "Select product variants" at bounding box center [95, 80] width 44 height 5
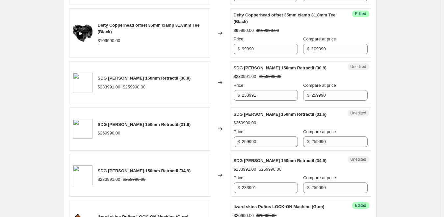
scroll to position [326, 0]
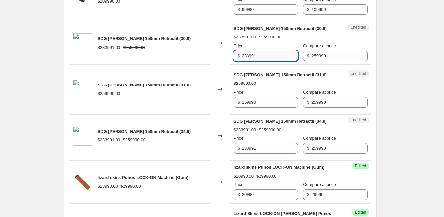
click at [273, 54] on input "233991" at bounding box center [270, 56] width 56 height 11
paste input "199990"
type input "199990"
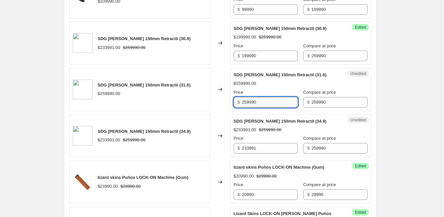
click at [262, 100] on input "259990" at bounding box center [270, 102] width 56 height 11
paste input "19"
type input "199990"
click at [268, 148] on input "233991" at bounding box center [270, 148] width 56 height 11
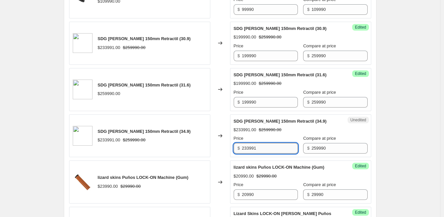
click at [268, 148] on input "233991" at bounding box center [270, 148] width 56 height 11
paste input "199990"
type input "199990"
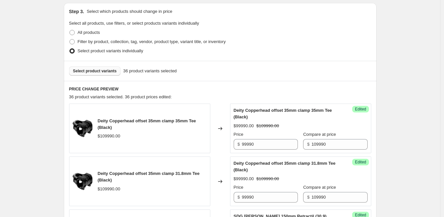
scroll to position [128, 0]
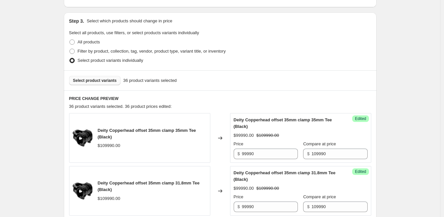
click at [105, 79] on span "Select product variants" at bounding box center [95, 80] width 44 height 5
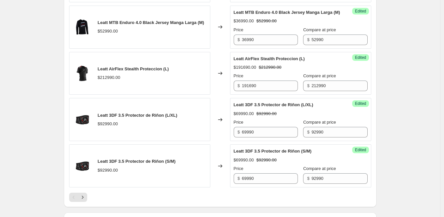
scroll to position [919, 0]
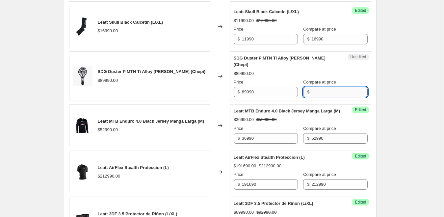
click at [331, 89] on input "Compare at price" at bounding box center [340, 92] width 56 height 11
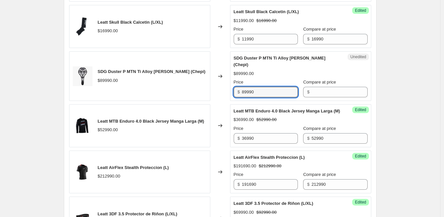
drag, startPoint x: 257, startPoint y: 83, endPoint x: 240, endPoint y: 84, distance: 17.5
click at [219, 84] on div "SDG Duster P MTN Ti Alloy Sillín (Chepi) $89990.00 Changed to Unedited SDG Dust…" at bounding box center [220, 76] width 302 height 50
click at [322, 87] on input "Compare at price" at bounding box center [340, 92] width 56 height 11
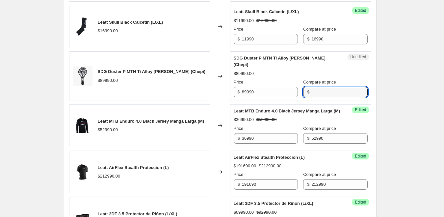
paste input "89990"
type input "89990"
click at [266, 87] on input "89990" at bounding box center [270, 92] width 56 height 11
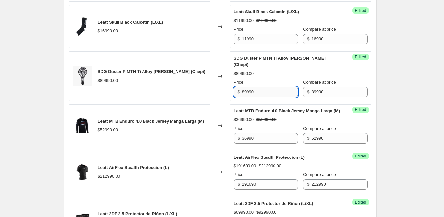
click at [266, 87] on input "89990" at bounding box center [270, 92] width 56 height 11
type input "71990"
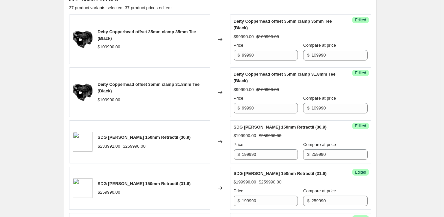
scroll to position [128, 0]
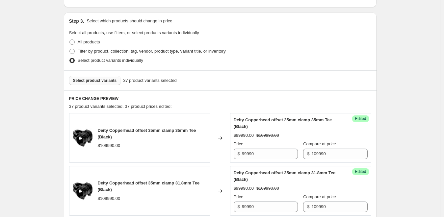
click at [109, 83] on span "Select product variants" at bounding box center [95, 80] width 44 height 5
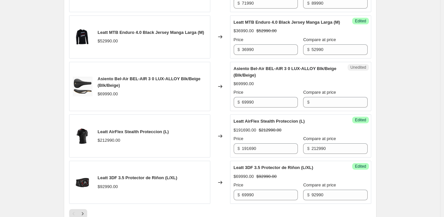
scroll to position [1018, 0]
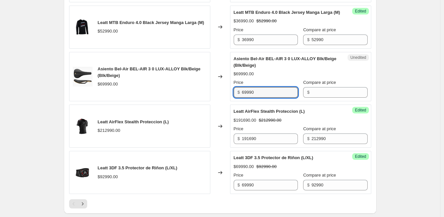
drag, startPoint x: 279, startPoint y: 95, endPoint x: 191, endPoint y: 95, distance: 87.9
click at [191, 95] on div "Asiento Bel-Air BEL-AIR 3 0 LUX-ALLOY Blk/Beige (Blk/Beige) $69990.00 Changed t…" at bounding box center [220, 77] width 302 height 50
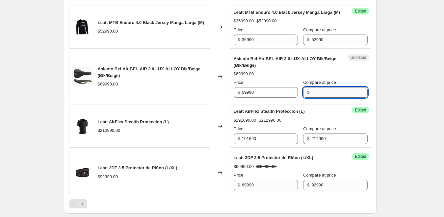
click at [320, 93] on input "Compare at price" at bounding box center [340, 92] width 56 height 11
paste input "69990"
type input "69990"
click at [264, 93] on input "69990" at bounding box center [270, 92] width 56 height 11
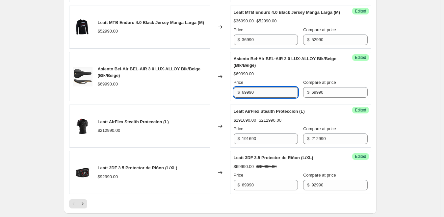
click at [264, 93] on input "69990" at bounding box center [270, 92] width 56 height 11
type input "55990"
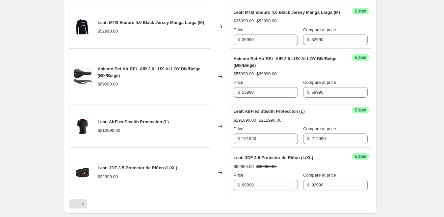
click at [362, 79] on div "Success Edited Asiento Bel-Air BEL-AIR 3 0 LUX-ALLOY Blk/Beige (Blk/Beige) $559…" at bounding box center [300, 77] width 141 height 50
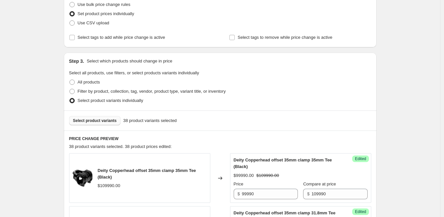
scroll to position [128, 0]
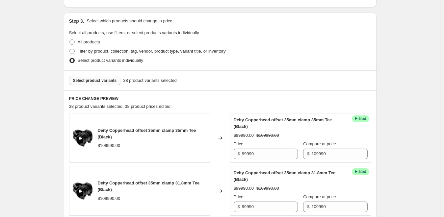
click at [113, 85] on button "Select product variants" at bounding box center [95, 80] width 52 height 9
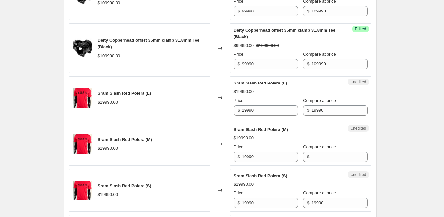
scroll to position [326, 0]
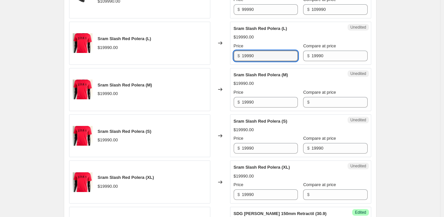
drag, startPoint x: 268, startPoint y: 59, endPoint x: 231, endPoint y: 58, distance: 37.6
click at [231, 58] on div "Sram Slash Red Polera (L) $19990.00 Changed to Unedited Sram Slash Red Polera (…" at bounding box center [220, 43] width 302 height 43
click at [312, 102] on input "Compare at price" at bounding box center [340, 102] width 56 height 11
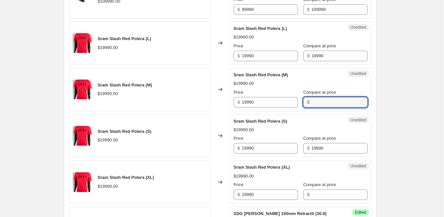
paste input "19990"
type input "19990"
click at [315, 191] on input "Compare at price" at bounding box center [340, 195] width 56 height 11
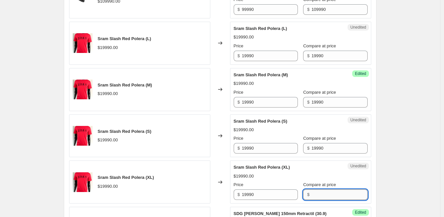
paste input "19990"
type input "19990"
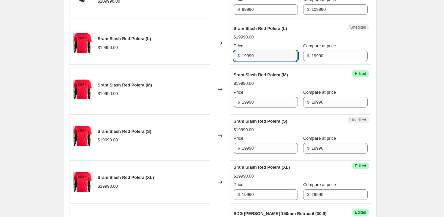
drag, startPoint x: 272, startPoint y: 55, endPoint x: 209, endPoint y: 57, distance: 63.0
click at [209, 57] on div "Sram Slash Red Polera (L) $19990.00 Changed to Unedited Sram Slash Red Polera (…" at bounding box center [220, 43] width 302 height 43
drag, startPoint x: 256, startPoint y: 54, endPoint x: 224, endPoint y: 53, distance: 31.6
click at [224, 53] on div "Sram Slash Red Polera (L) $19990.00 Changed to Unedited Sram Slash Red Polera (…" at bounding box center [220, 43] width 302 height 43
type input "11990"
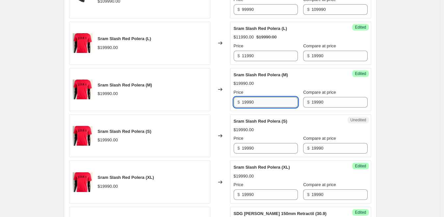
click at [269, 105] on input "19990" at bounding box center [270, 102] width 56 height 11
paste input "1"
type input "11990"
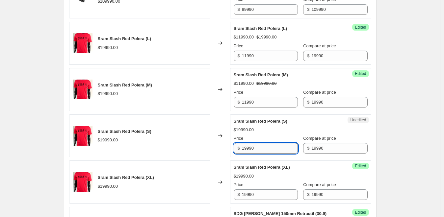
click at [272, 151] on input "19990" at bounding box center [270, 148] width 56 height 11
click at [273, 151] on input "19990" at bounding box center [270, 148] width 56 height 11
paste input "1"
type input "11990"
click at [268, 196] on input "19990" at bounding box center [270, 195] width 56 height 11
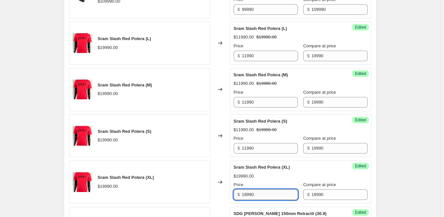
click at [268, 196] on input "19990" at bounding box center [270, 195] width 56 height 11
paste input "1"
type input "11990"
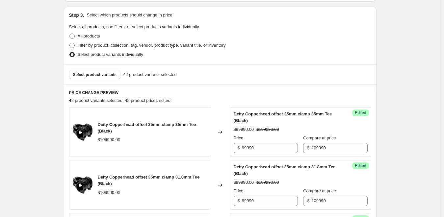
scroll to position [128, 0]
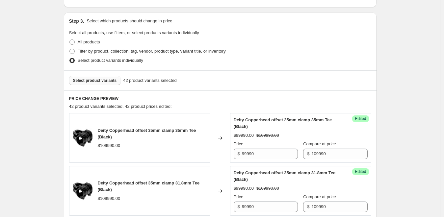
click at [114, 83] on span "Select product variants" at bounding box center [95, 80] width 44 height 5
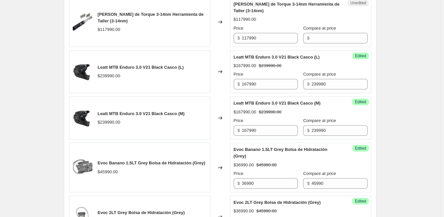
scroll to position [820, 0]
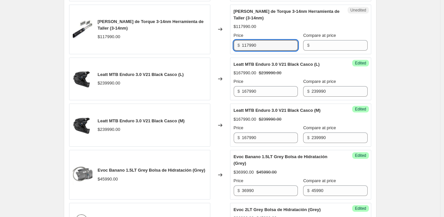
drag, startPoint x: 262, startPoint y: 45, endPoint x: 211, endPoint y: 46, distance: 50.1
click at [211, 46] on div "Tobe Llave de Torque 3-14nm Herramienta de Taller (3-14nm) $117990.00 Changed t…" at bounding box center [220, 30] width 302 height 50
click at [316, 42] on input "Compare at price" at bounding box center [340, 45] width 56 height 11
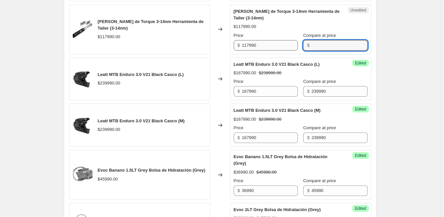
paste input "117990"
type input "117990"
click at [263, 50] on input "117990" at bounding box center [270, 45] width 56 height 11
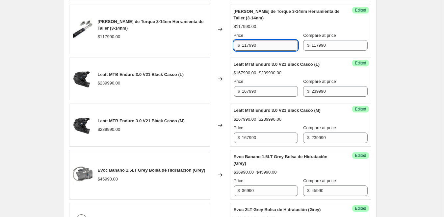
click at [264, 49] on input "117990" at bounding box center [270, 45] width 56 height 11
type input "93990"
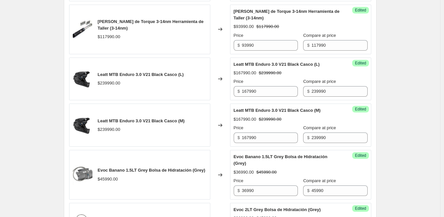
click at [217, 48] on div "Changed to" at bounding box center [220, 30] width 20 height 50
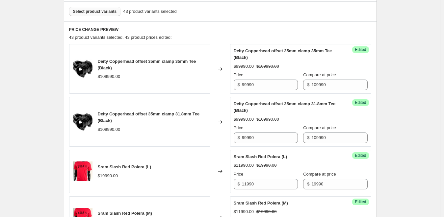
scroll to position [99, 0]
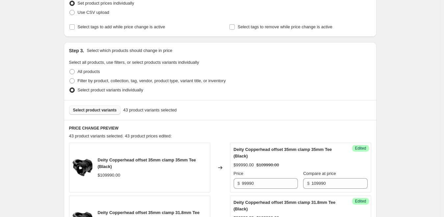
click at [112, 114] on button "Select product variants" at bounding box center [95, 110] width 52 height 9
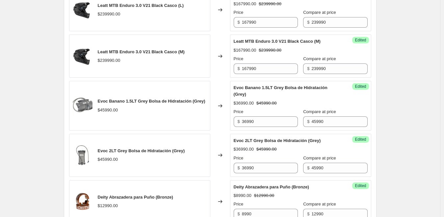
scroll to position [1087, 0]
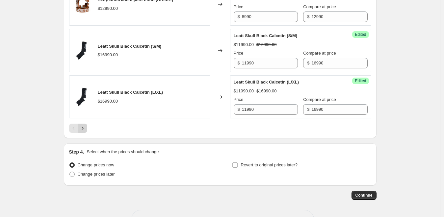
click at [82, 130] on icon "Next" at bounding box center [82, 128] width 7 height 7
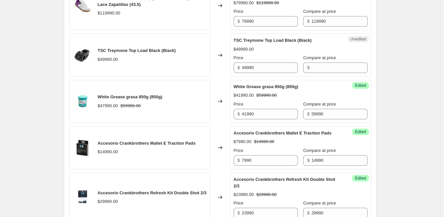
scroll to position [593, 0]
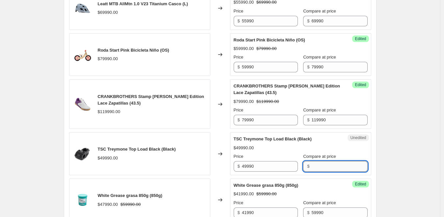
click at [321, 168] on input "Compare at price" at bounding box center [340, 166] width 56 height 11
drag, startPoint x: 321, startPoint y: 168, endPoint x: 288, endPoint y: 163, distance: 33.6
click at [288, 163] on div "Price $ 49990 Compare at price $ 34990" at bounding box center [301, 162] width 134 height 18
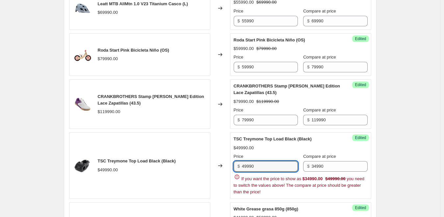
drag, startPoint x: 263, startPoint y: 165, endPoint x: 233, endPoint y: 166, distance: 30.0
click at [233, 166] on div "Success Edited TSC Treymone Top Load Black (Black) $49990.00 Price $ 49990 Comp…" at bounding box center [300, 165] width 141 height 67
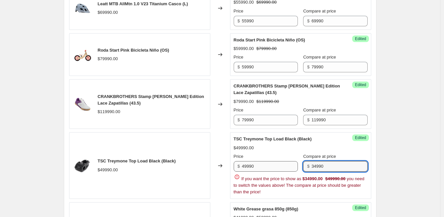
drag, startPoint x: 337, startPoint y: 166, endPoint x: 279, endPoint y: 168, distance: 58.0
click at [279, 168] on div "Price $ 49990 Compare at price $ 34990" at bounding box center [301, 162] width 134 height 18
paste input "49"
type input "49990"
click at [264, 167] on input "49990" at bounding box center [270, 166] width 56 height 11
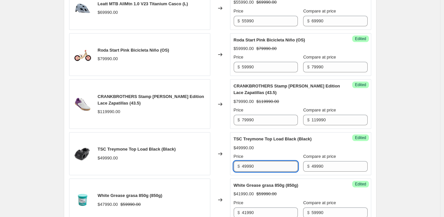
click at [263, 167] on input "49990" at bounding box center [270, 166] width 56 height 11
type input "34990"
click at [366, 158] on div "Success Edited TSC Treymone Top Load Black (Black) $49990.00 Price $ 34990 Comp…" at bounding box center [300, 153] width 141 height 43
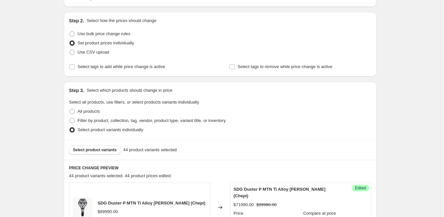
scroll to position [99, 0]
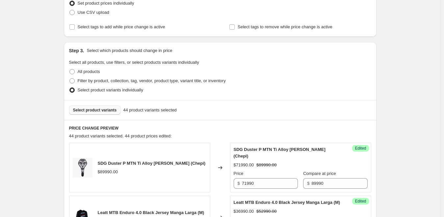
click at [113, 110] on span "Select product variants" at bounding box center [95, 110] width 44 height 5
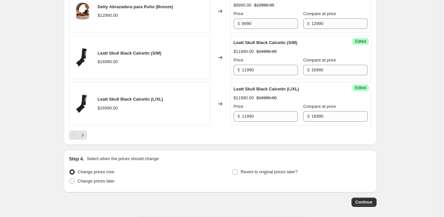
scroll to position [1110, 0]
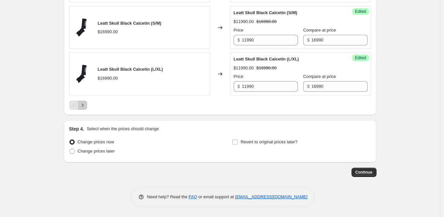
click at [87, 107] on button "Next" at bounding box center [82, 105] width 9 height 9
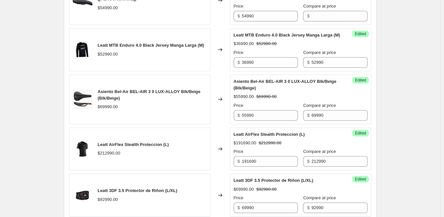
scroll to position [221, 0]
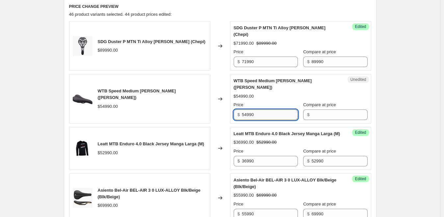
click at [264, 110] on input "54990" at bounding box center [270, 115] width 56 height 11
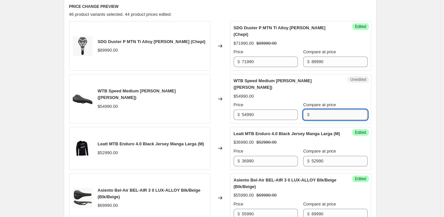
click at [328, 110] on input "Compare at price" at bounding box center [340, 115] width 56 height 11
paste input "54990"
type input "54990"
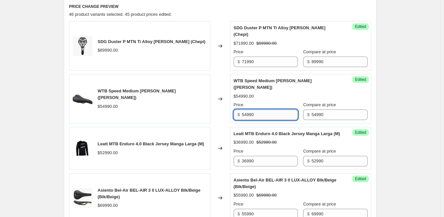
click at [261, 110] on input "54990" at bounding box center [270, 115] width 56 height 11
paste input "43"
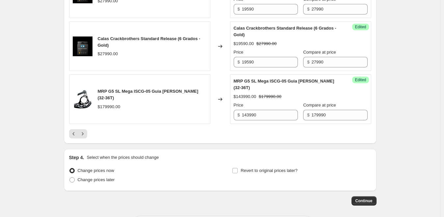
scroll to position [1110, 0]
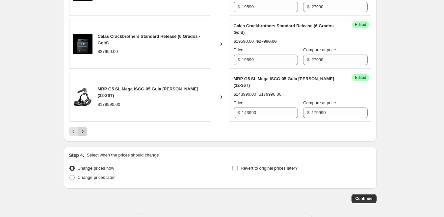
type input "43990"
click at [81, 128] on button "Next" at bounding box center [82, 131] width 9 height 9
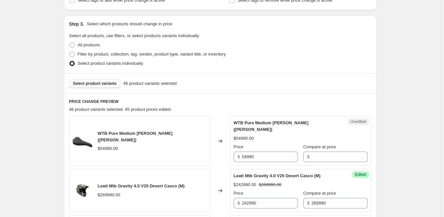
scroll to position [125, 0]
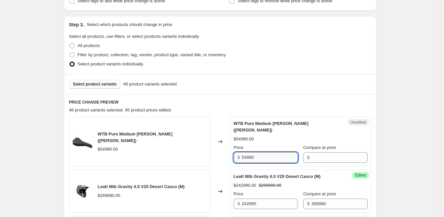
click at [259, 153] on input "54990" at bounding box center [270, 158] width 56 height 11
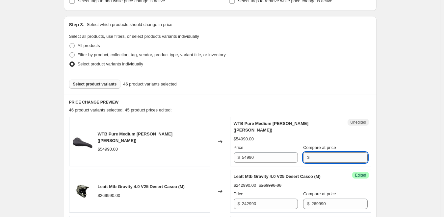
click at [319, 153] on input "Compare at price" at bounding box center [340, 158] width 56 height 11
paste input "54990"
type input "54990"
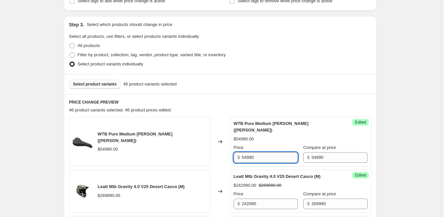
click at [265, 154] on input "54990" at bounding box center [270, 158] width 56 height 11
paste input "43"
type input "43990"
click at [394, 127] on div "Create new price change job. This page is ready Create new price change job Dra…" at bounding box center [220, 197] width 440 height 645
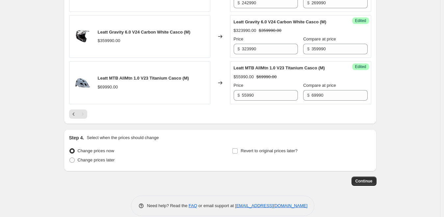
scroll to position [421, 0]
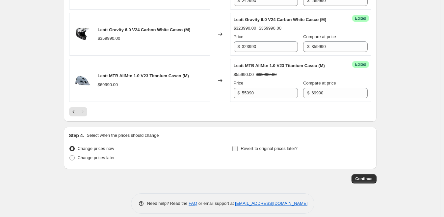
click at [238, 146] on input "Revert to original prices later?" at bounding box center [235, 148] width 5 height 5
checkbox input "true"
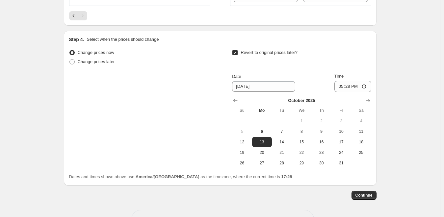
scroll to position [520, 0]
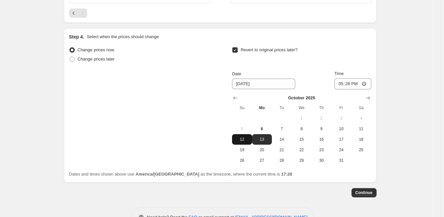
click at [248, 137] on span "12" at bounding box center [242, 139] width 14 height 5
type input "[DATE]"
click at [198, 136] on div "Change prices now Change prices later Revert to original prices later? Date 10/…" at bounding box center [220, 105] width 302 height 121
click at [353, 78] on input "17:28" at bounding box center [353, 83] width 37 height 11
type input "23:59"
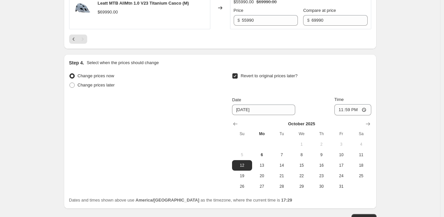
scroll to position [534, 0]
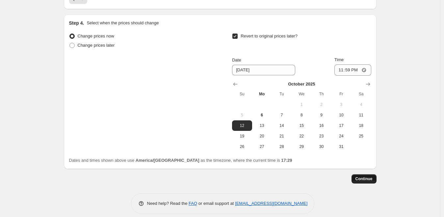
click at [363, 177] on span "Continue" at bounding box center [364, 179] width 17 height 5
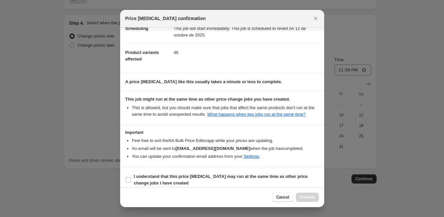
scroll to position [25, 0]
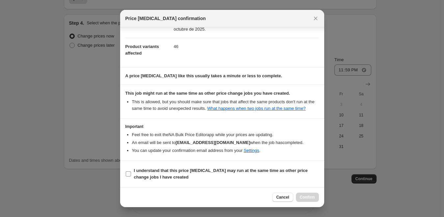
click at [127, 176] on input "I understand that this price change job may run at the same time as other price…" at bounding box center [128, 174] width 5 height 5
checkbox input "true"
click at [302, 196] on span "Confirm" at bounding box center [307, 197] width 15 height 5
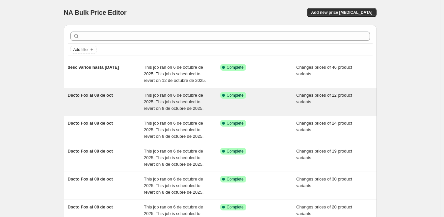
click at [103, 96] on span "Dscto Fox al 08 de oct" at bounding box center [90, 95] width 45 height 5
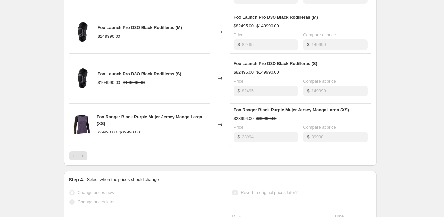
scroll to position [395, 0]
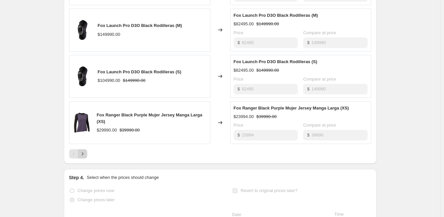
click at [86, 156] on icon "Next" at bounding box center [82, 154] width 7 height 7
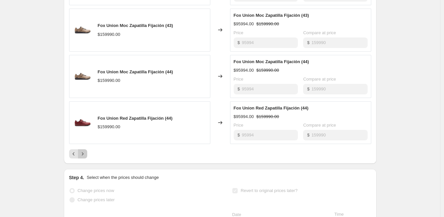
click at [86, 154] on icon "Next" at bounding box center [82, 154] width 7 height 7
click at [83, 154] on icon "Next" at bounding box center [83, 154] width 2 height 3
click at [87, 153] on button "Next" at bounding box center [82, 154] width 9 height 9
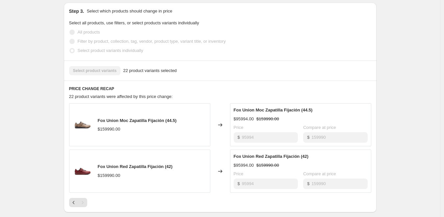
scroll to position [198, 0]
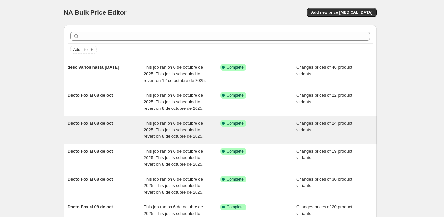
click at [97, 122] on span "Dscto Fox al 08 de oct" at bounding box center [90, 123] width 45 height 5
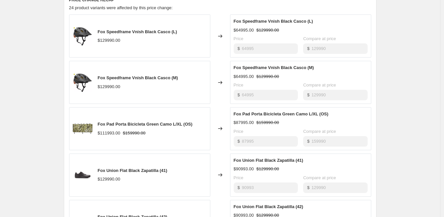
scroll to position [395, 0]
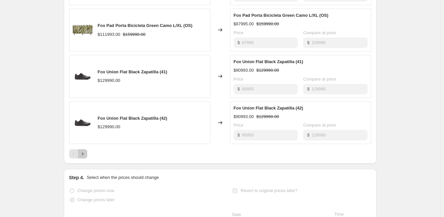
click at [86, 153] on icon "Next" at bounding box center [82, 154] width 7 height 7
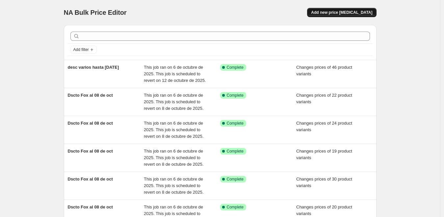
click at [344, 15] on span "Add new price change job" at bounding box center [341, 12] width 61 height 5
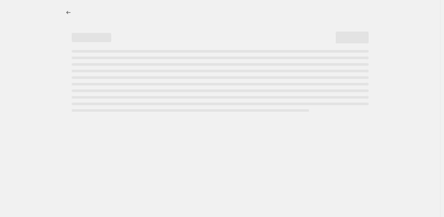
select select "percentage"
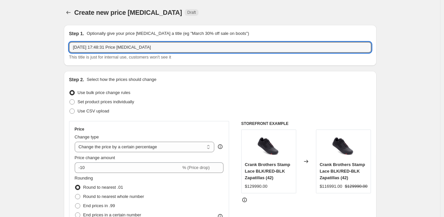
drag, startPoint x: 168, startPoint y: 46, endPoint x: -29, endPoint y: 46, distance: 196.6
click at [0, 46] on html "Home Settings Plans Skip to content Create new price change job. This page is r…" at bounding box center [222, 108] width 444 height 217
type input "zap fox"
click at [102, 103] on span "Set product prices individually" at bounding box center [106, 101] width 57 height 5
click at [70, 100] on input "Set product prices individually" at bounding box center [69, 99] width 0 height 0
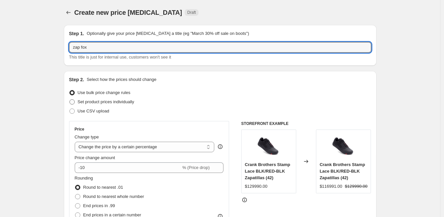
radio input "true"
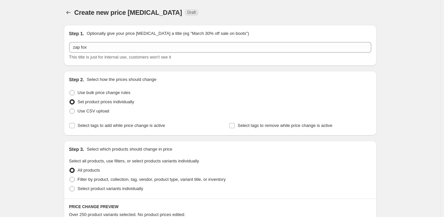
click at [92, 104] on span "Set product prices individually" at bounding box center [106, 101] width 57 height 5
click at [70, 100] on input "Set product prices individually" at bounding box center [69, 99] width 0 height 0
click at [88, 188] on span "Select product variants individually" at bounding box center [111, 188] width 66 height 5
click at [70, 187] on input "Select product variants individually" at bounding box center [69, 186] width 0 height 0
radio input "true"
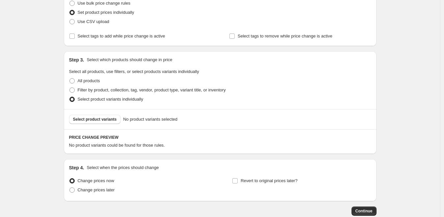
scroll to position [99, 0]
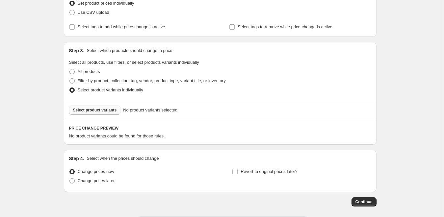
click at [109, 113] on button "Select product variants" at bounding box center [95, 110] width 52 height 9
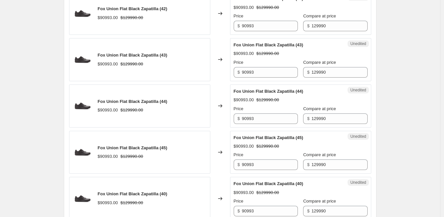
scroll to position [198, 0]
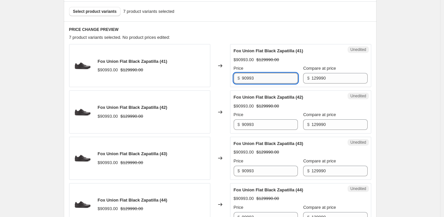
click at [261, 80] on input "90993" at bounding box center [270, 78] width 56 height 11
drag, startPoint x: 258, startPoint y: 77, endPoint x: 219, endPoint y: 75, distance: 38.6
click at [219, 75] on div "Fox Union Flat Black Zapatilla (41) $90993.00 $129990.00 Changed to Unedited Fo…" at bounding box center [220, 65] width 302 height 43
drag, startPoint x: 267, startPoint y: 77, endPoint x: 219, endPoint y: 70, distance: 48.2
click at [219, 70] on div "Fox Union Flat Black Zapatilla (41) $90993.00 $129990.00 Changed to Unedited Fo…" at bounding box center [220, 65] width 302 height 43
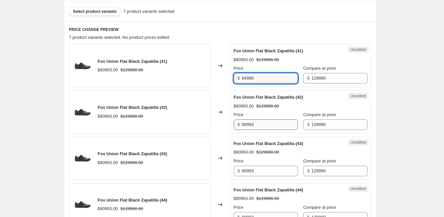
type input "64990"
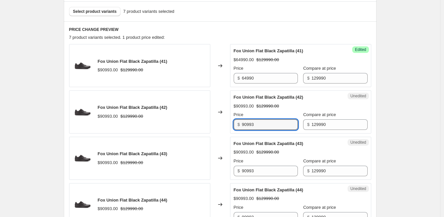
drag, startPoint x: 264, startPoint y: 124, endPoint x: 223, endPoint y: 125, distance: 41.8
click at [223, 125] on div "Fox Union Flat Black Zapatilla (42) $90993.00 $129990.00 Changed to Unedited Fo…" at bounding box center [220, 112] width 302 height 43
paste input "64990"
type input "64990"
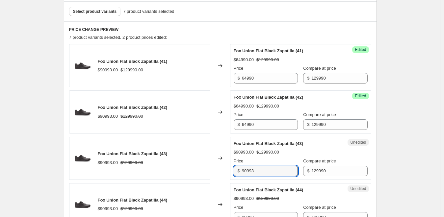
drag, startPoint x: 260, startPoint y: 173, endPoint x: 205, endPoint y: 168, distance: 55.2
click at [205, 168] on div "Fox Union Flat Black Zapatilla (43) $90993.00 $129990.00 Changed to Unedited Fo…" at bounding box center [220, 158] width 302 height 43
paste input "64990"
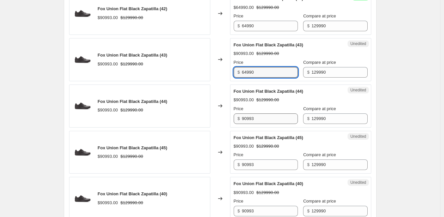
type input "64990"
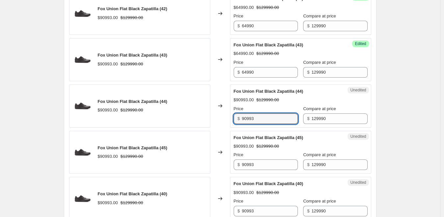
drag, startPoint x: 261, startPoint y: 123, endPoint x: 207, endPoint y: 123, distance: 53.7
click at [207, 123] on div "Fox Union Flat Black Zapatilla (44) $90993.00 $129990.00 Changed to Unedited Fo…" at bounding box center [220, 106] width 302 height 43
paste input "64990"
type input "64990"
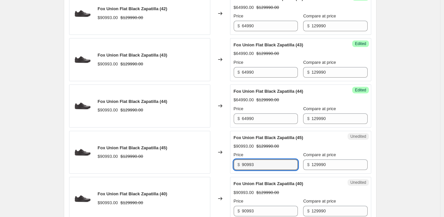
drag, startPoint x: 257, startPoint y: 168, endPoint x: 208, endPoint y: 165, distance: 49.2
click at [208, 165] on div "Fox Union Flat Black Zapatilla (45) $90993.00 $129990.00 Changed to Unedited Fo…" at bounding box center [220, 152] width 302 height 43
paste input "64990"
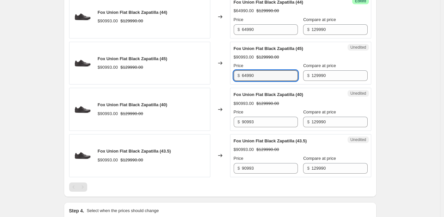
scroll to position [395, 0]
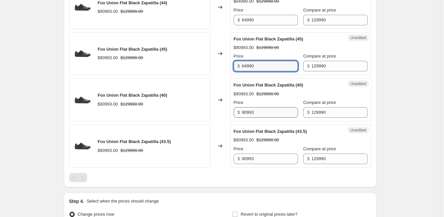
type input "64990"
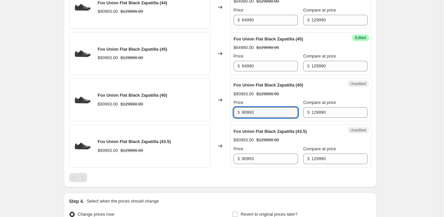
drag, startPoint x: 251, startPoint y: 113, endPoint x: 202, endPoint y: 111, distance: 49.1
click at [203, 110] on div "Fox Union Flat Black Zapatilla (40) $90993.00 $129990.00 Changed to Unedited Fo…" at bounding box center [220, 99] width 302 height 43
paste input "64990"
type input "64990"
drag, startPoint x: 259, startPoint y: 159, endPoint x: 201, endPoint y: 159, distance: 58.6
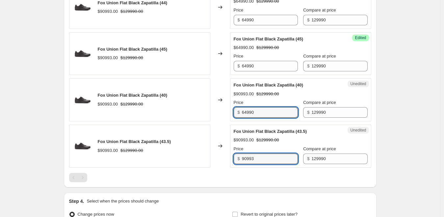
click at [201, 159] on div "Fox Union Flat Black Zapatilla (43.5) $90993.00 $129990.00 Changed to Unedited …" at bounding box center [220, 146] width 302 height 43
paste input "64990"
type input "64990"
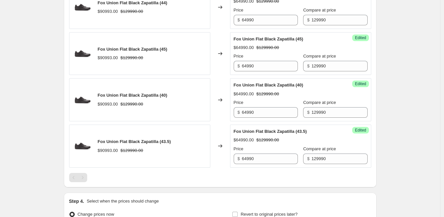
click at [253, 176] on div at bounding box center [220, 177] width 302 height 9
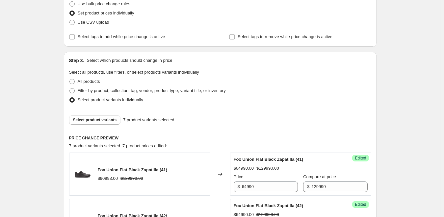
scroll to position [99, 0]
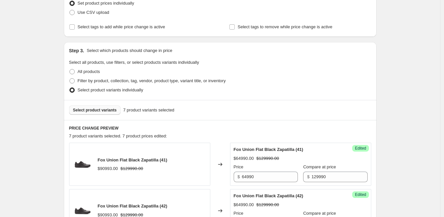
click at [106, 111] on span "Select product variants" at bounding box center [95, 110] width 44 height 5
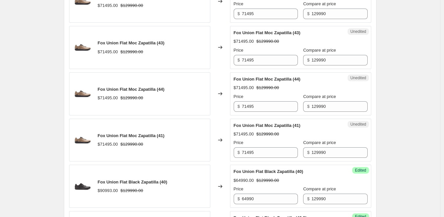
scroll to position [395, 0]
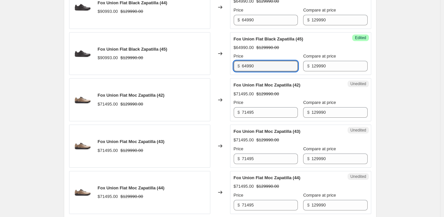
drag, startPoint x: 262, startPoint y: 65, endPoint x: 223, endPoint y: 71, distance: 39.8
click at [220, 65] on div "Fox Union Flat Black Zapatilla (45) $90993.00 $129990.00 Changed to Success Edi…" at bounding box center [220, 53] width 302 height 43
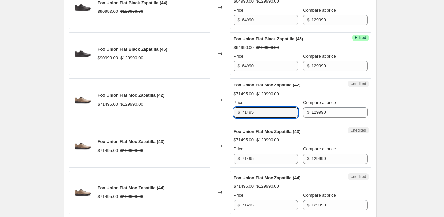
drag, startPoint x: 268, startPoint y: 115, endPoint x: 208, endPoint y: 114, distance: 60.3
click at [208, 112] on div "Fox Union Flat Moc Zapatilla (42) $71495.00 $129990.00 Changed to Unedited Fox …" at bounding box center [220, 99] width 302 height 43
paste input "64990"
type input "64990"
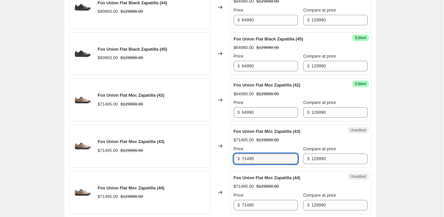
drag, startPoint x: 263, startPoint y: 160, endPoint x: 222, endPoint y: 160, distance: 40.5
click at [163, 157] on div "Fox Union Flat Moc Zapatilla (43) $71495.00 $129990.00 Changed to Unedited Fox …" at bounding box center [220, 146] width 302 height 43
paste input "64990"
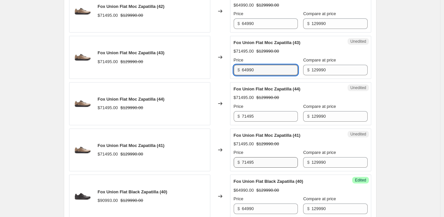
scroll to position [494, 0]
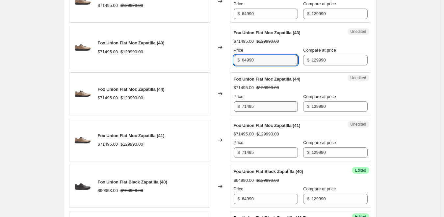
type input "64990"
drag, startPoint x: 261, startPoint y: 106, endPoint x: 205, endPoint y: 106, distance: 56.3
click at [205, 106] on div "Fox Union Flat Moc Zapatilla (44) $71495.00 $129990.00 Changed to Unedited Fox …" at bounding box center [220, 93] width 302 height 43
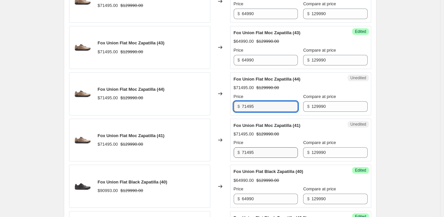
paste input "64990"
type input "64990"
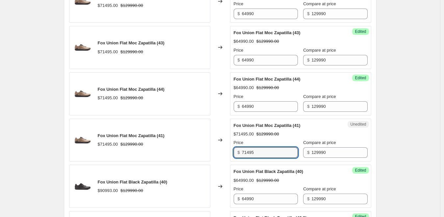
drag, startPoint x: 263, startPoint y: 155, endPoint x: 208, endPoint y: 153, distance: 55.1
click at [206, 153] on div "Fox Union Flat Moc Zapatilla (41) $71495.00 $129990.00 Changed to Unedited Fox …" at bounding box center [220, 140] width 302 height 43
paste input "64990"
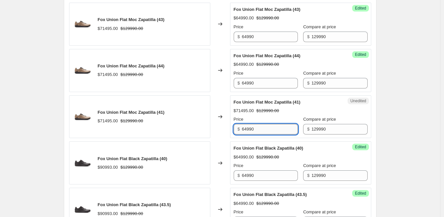
scroll to position [593, 0]
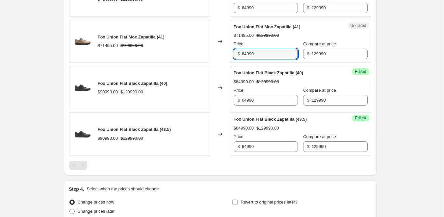
type input "64990"
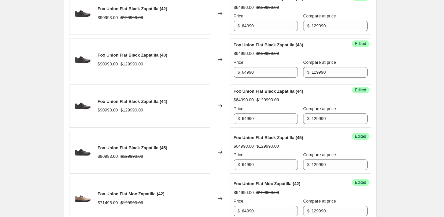
scroll to position [198, 0]
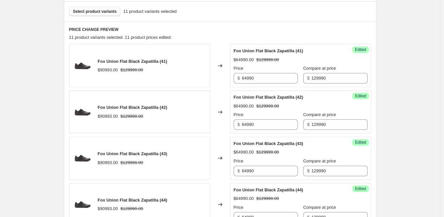
drag, startPoint x: 406, startPoint y: 86, endPoint x: 392, endPoint y: 87, distance: 13.5
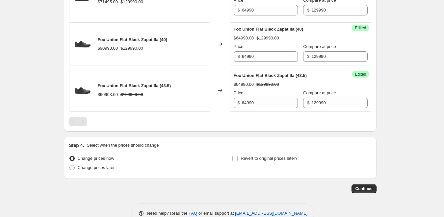
scroll to position [653, 0]
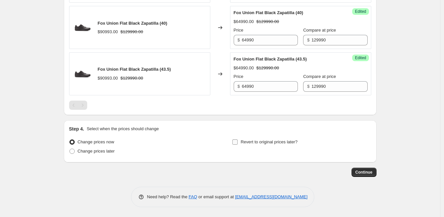
click at [252, 141] on span "Revert to original prices later?" at bounding box center [269, 142] width 57 height 5
click at [238, 141] on input "Revert to original prices later?" at bounding box center [235, 142] width 5 height 5
checkbox input "true"
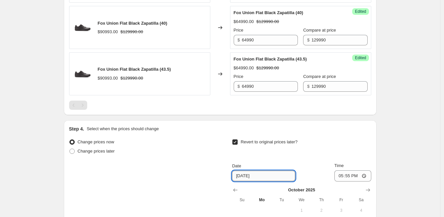
click at [262, 179] on input "10/13/2025" at bounding box center [263, 176] width 63 height 11
click at [252, 178] on input "10/13/2025" at bounding box center [263, 176] width 63 height 11
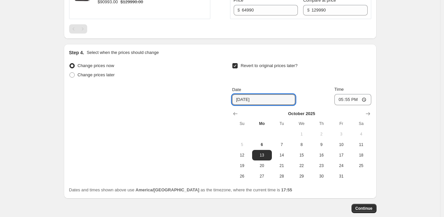
scroll to position [752, 0]
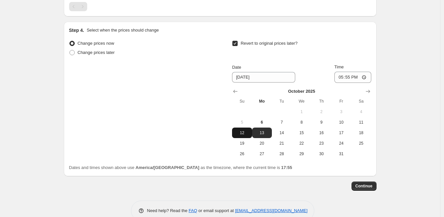
click at [249, 134] on span "12" at bounding box center [242, 132] width 14 height 5
type input "[DATE]"
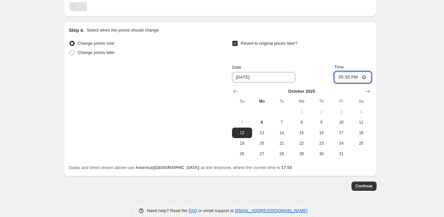
click at [357, 79] on input "17:55" at bounding box center [353, 77] width 37 height 11
click at [353, 79] on input "17:55" at bounding box center [353, 77] width 37 height 11
type input "23:59"
click at [370, 184] on span "Continue" at bounding box center [364, 186] width 17 height 5
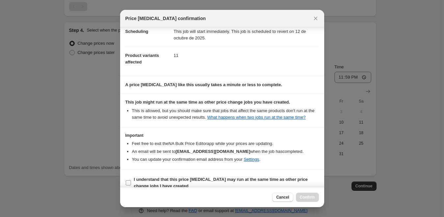
scroll to position [25, 0]
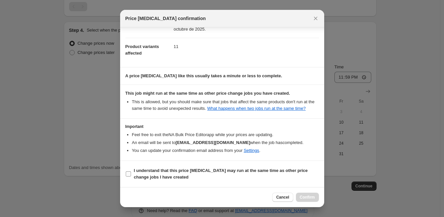
click at [127, 173] on input "I understand that this price change job may run at the same time as other price…" at bounding box center [128, 174] width 5 height 5
checkbox input "true"
click at [311, 196] on span "Confirm" at bounding box center [307, 197] width 15 height 5
